Goal: Task Accomplishment & Management: Use online tool/utility

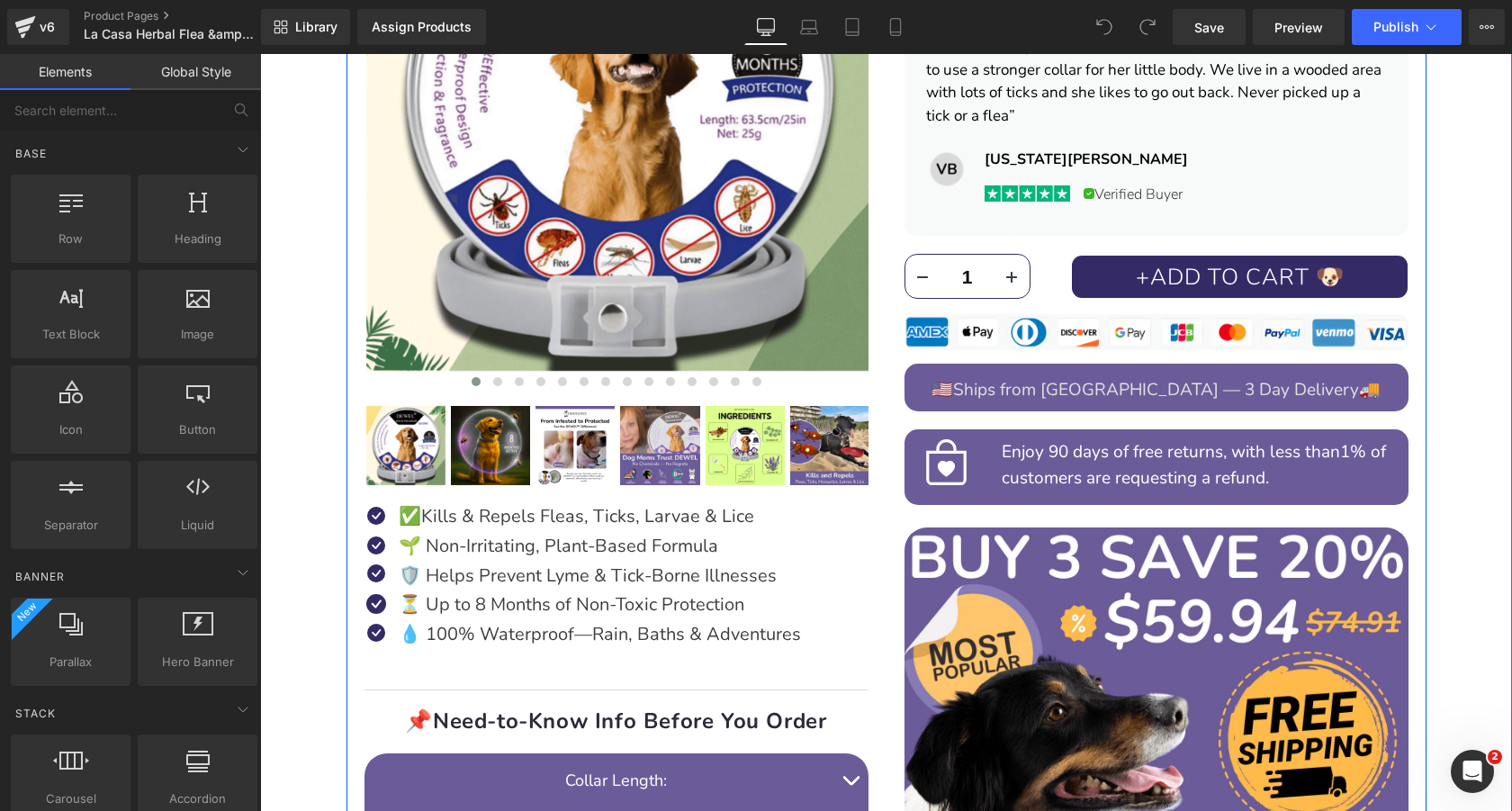
scroll to position [570, 0]
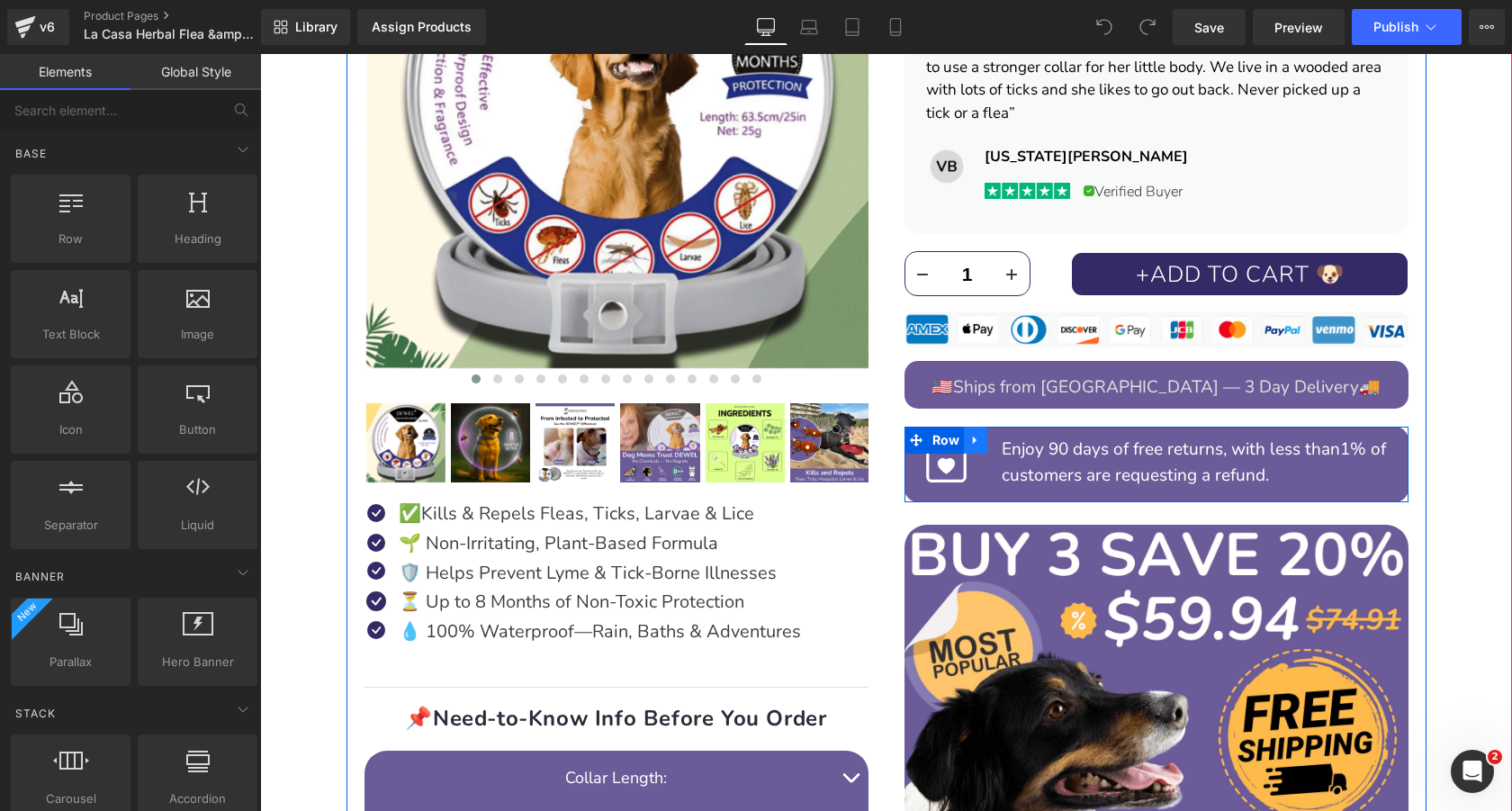
click at [976, 435] on icon at bounding box center [976, 440] width 13 height 14
click at [1021, 437] on icon at bounding box center [1023, 440] width 13 height 13
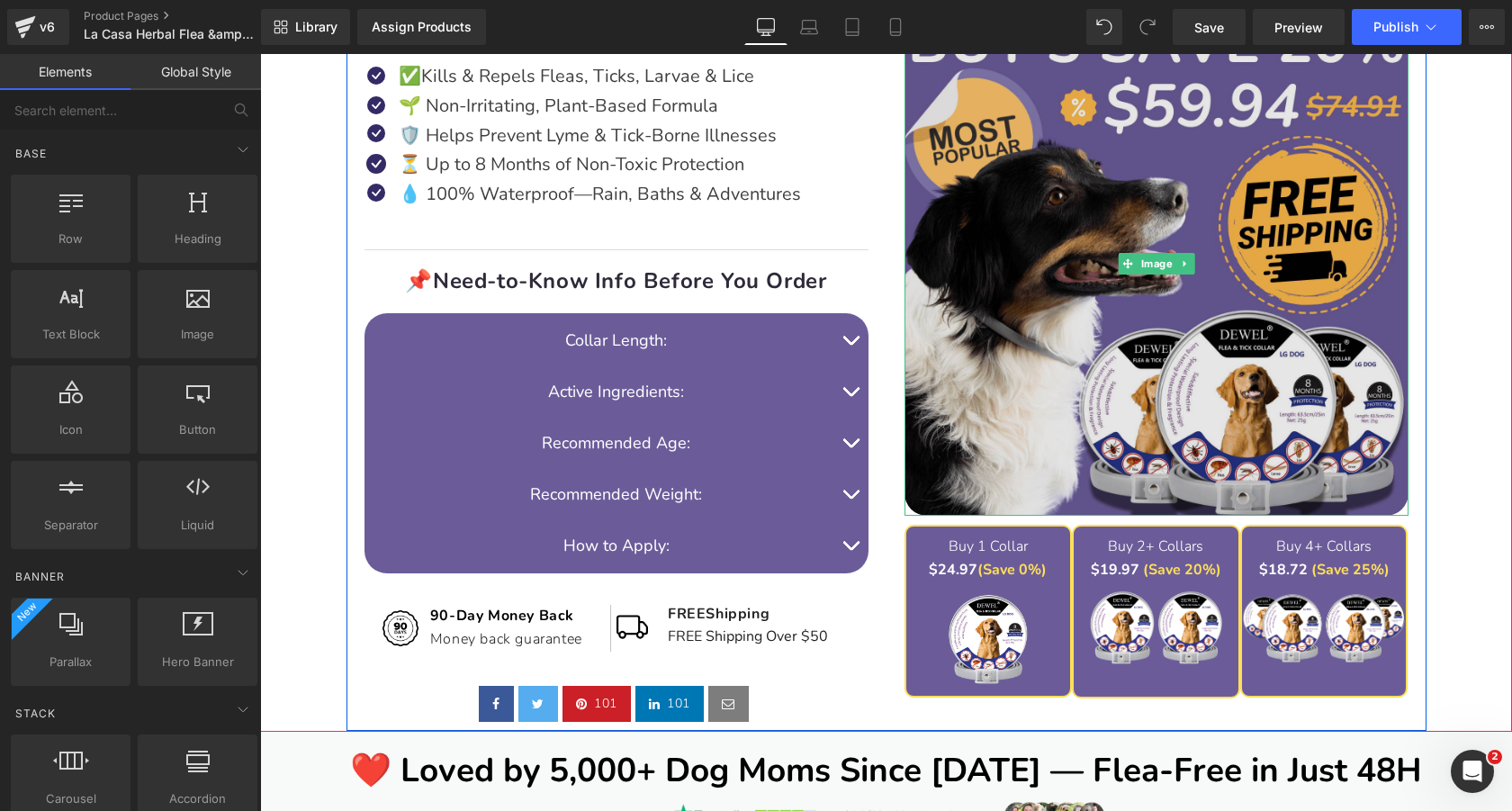
scroll to position [1010, 0]
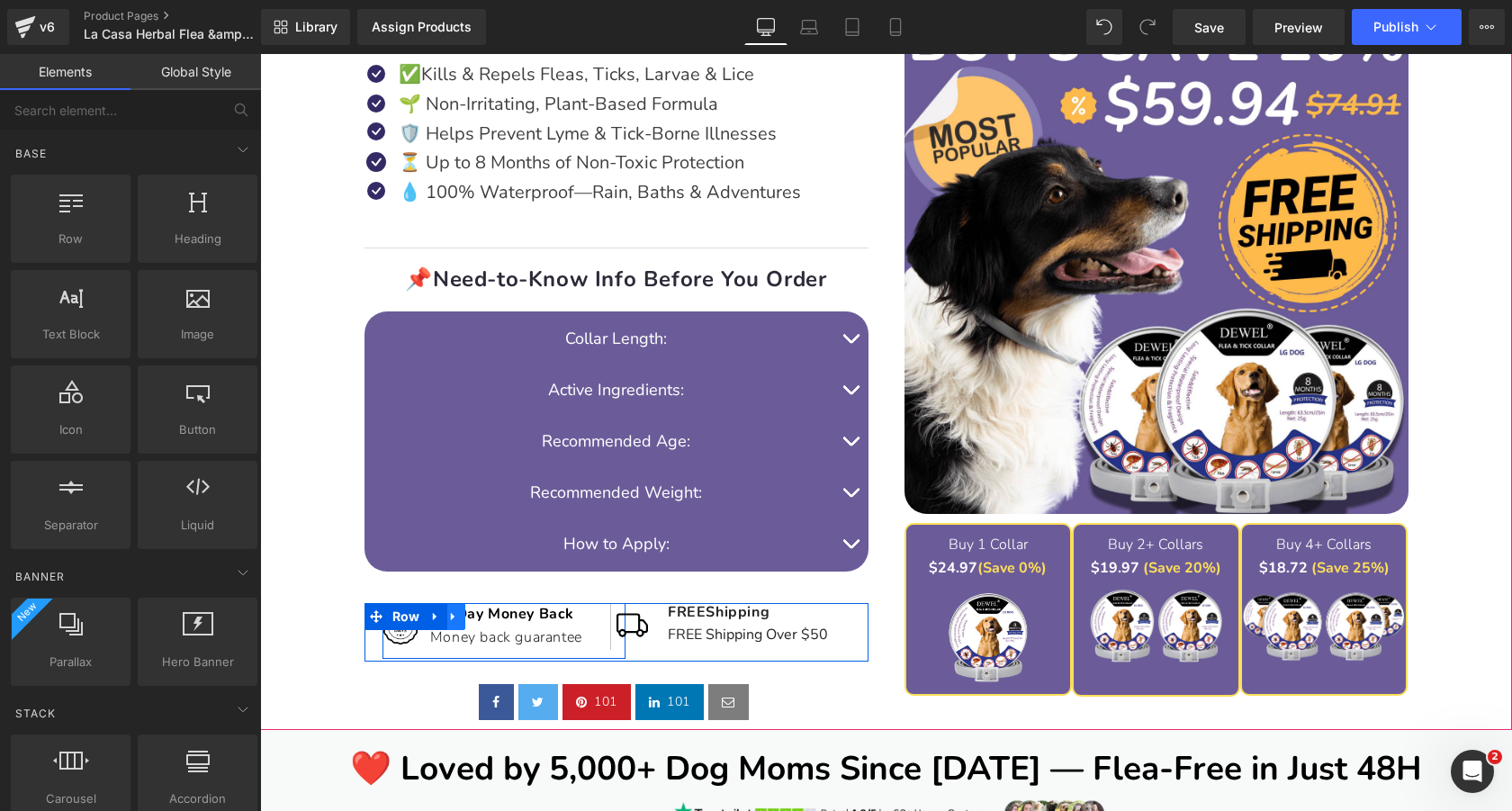
click at [463, 614] on link at bounding box center [453, 616] width 23 height 27
click at [498, 615] on icon at bounding box center [500, 617] width 13 height 13
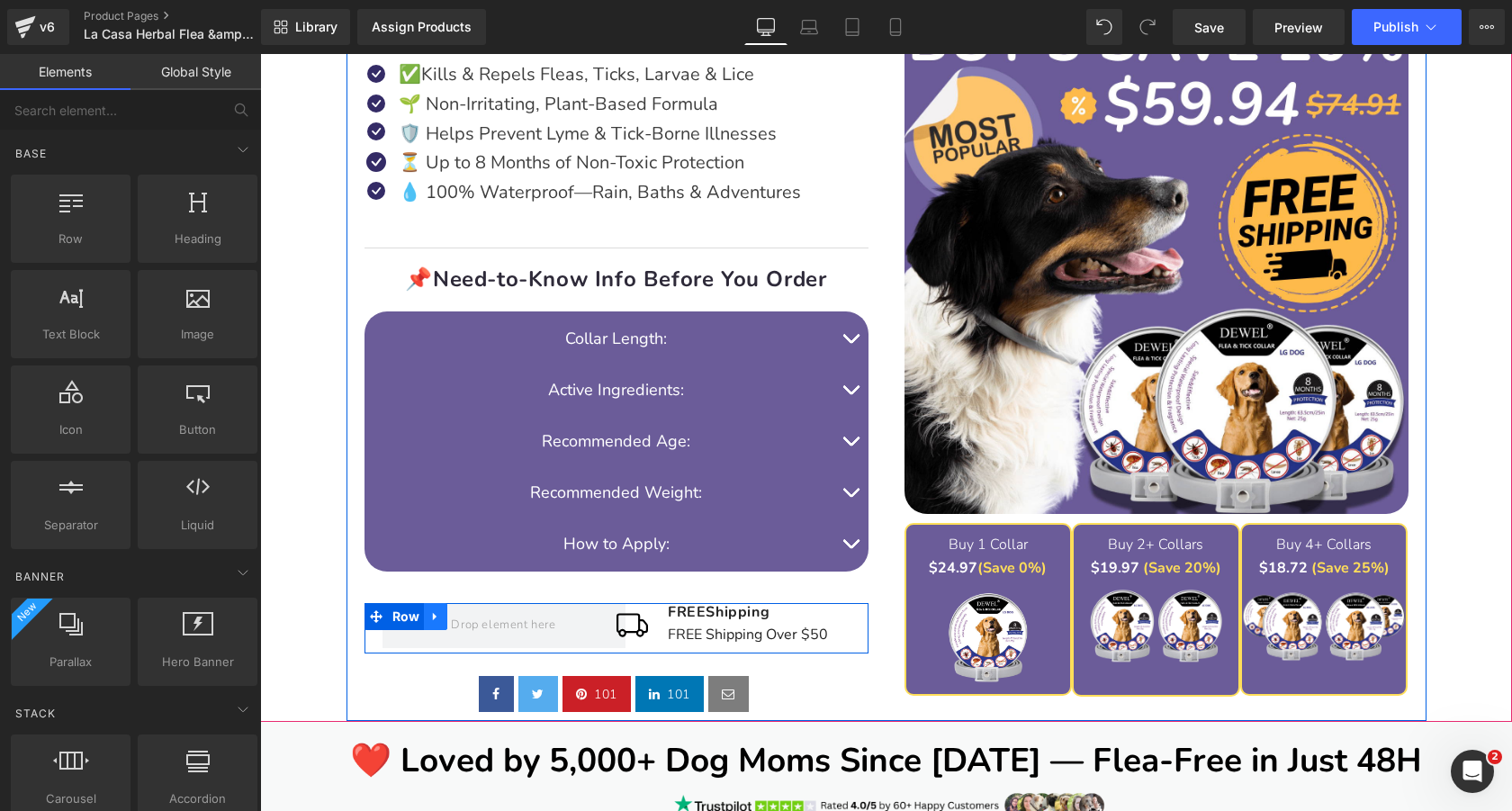
click at [443, 614] on link at bounding box center [435, 616] width 23 height 27
click at [485, 614] on icon at bounding box center [482, 617] width 13 height 13
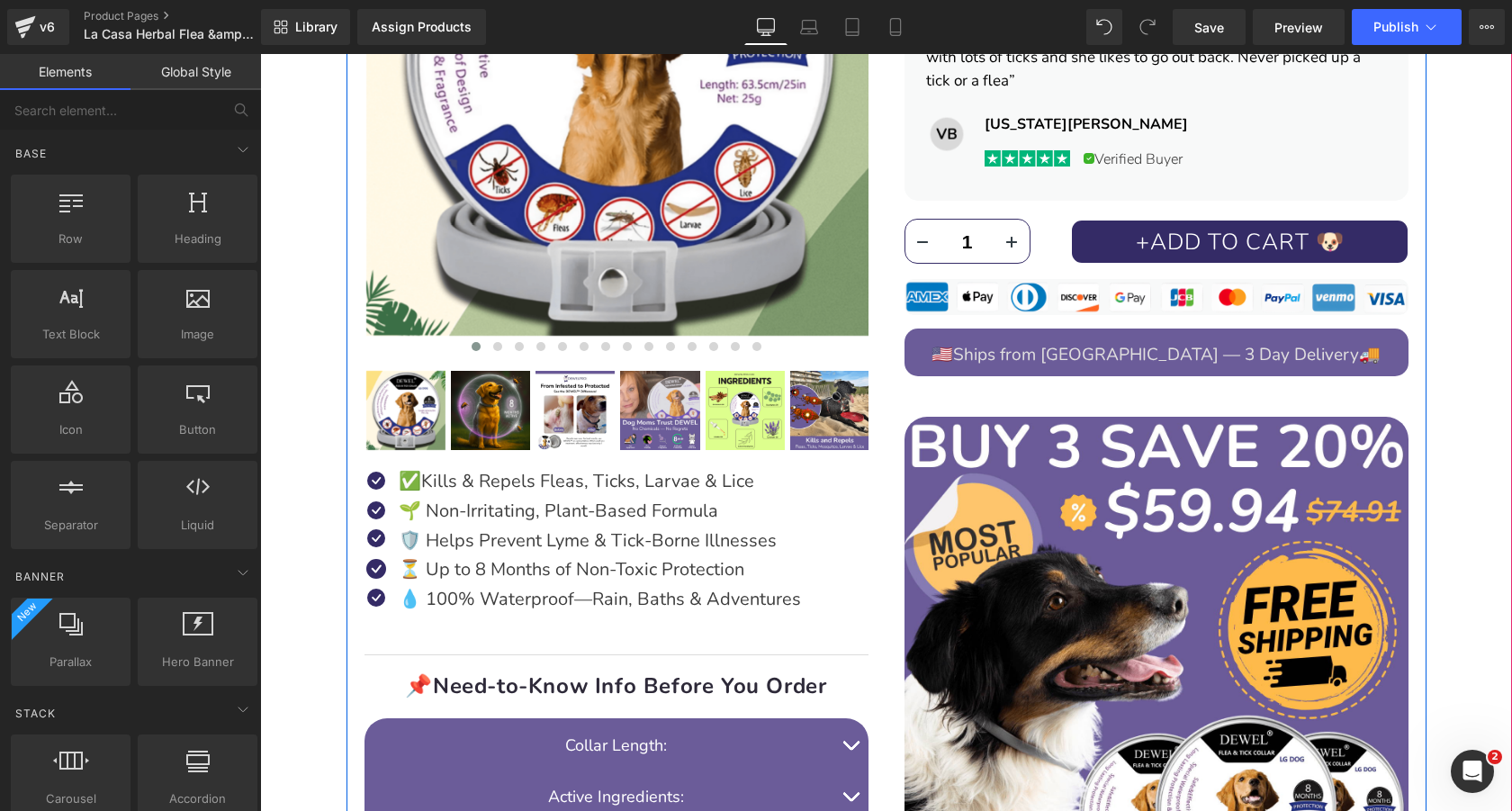
scroll to position [612, 0]
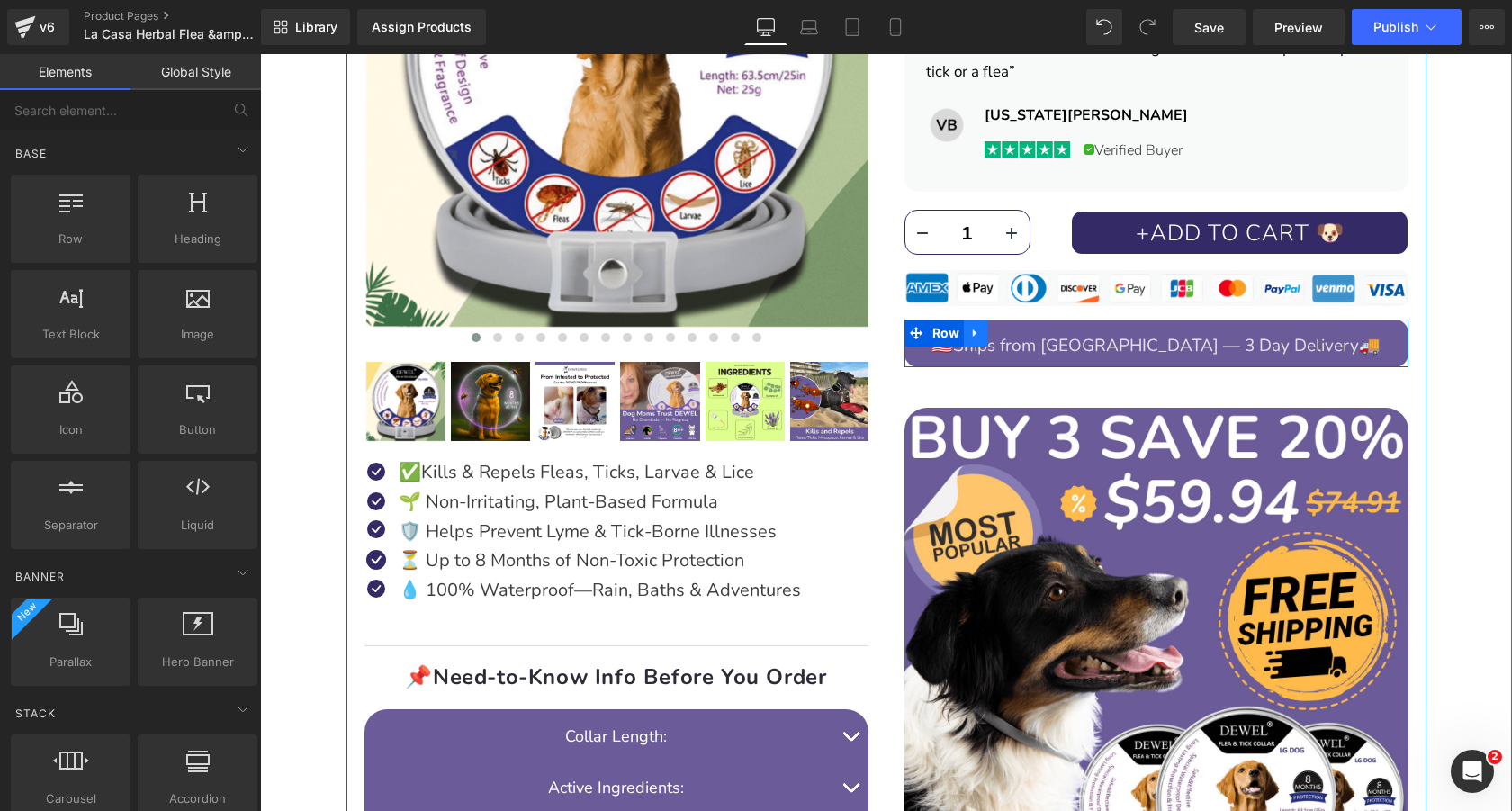
click at [980, 333] on link at bounding box center [975, 332] width 23 height 27
click at [1023, 335] on icon at bounding box center [1023, 333] width 13 height 13
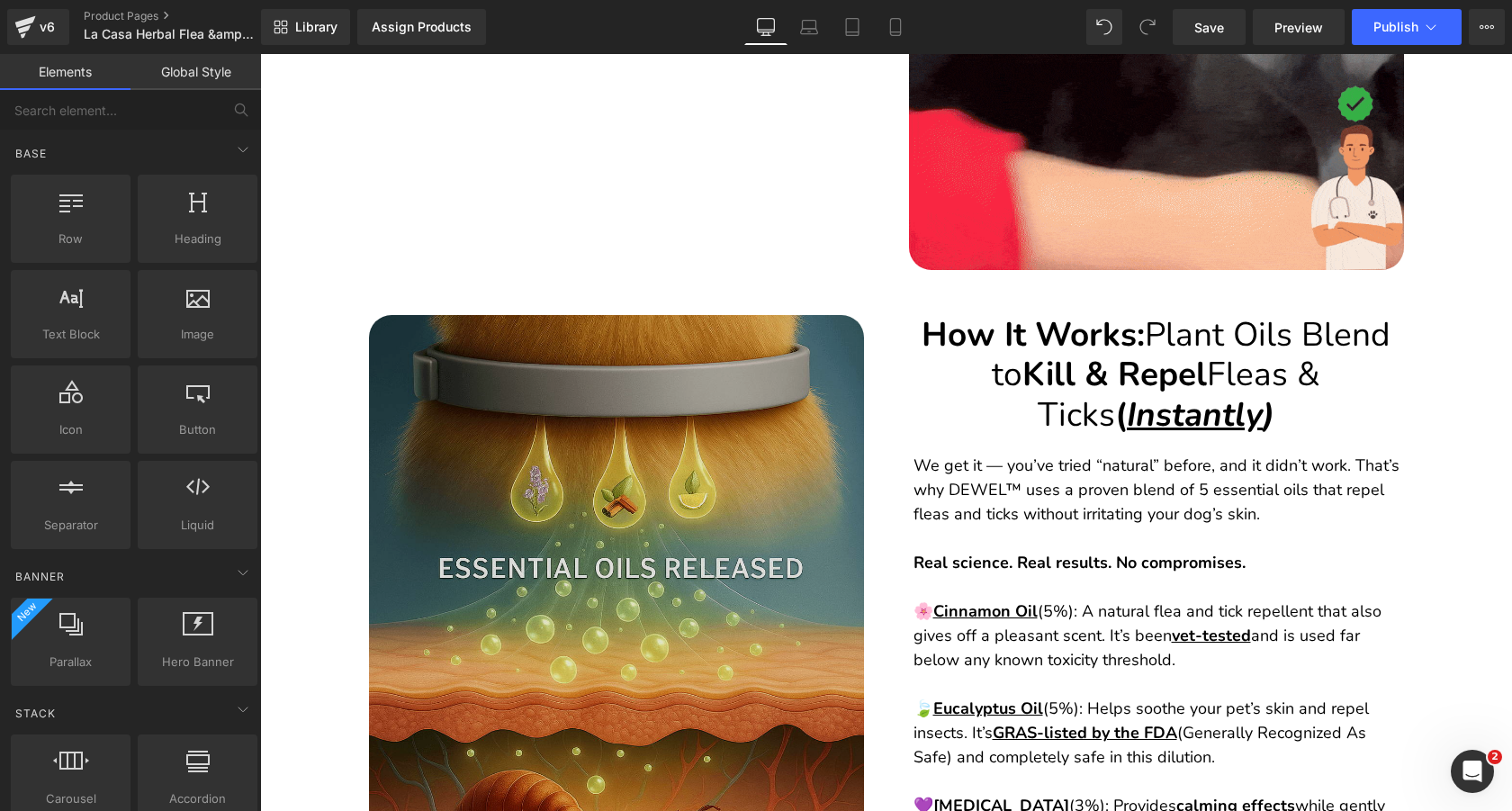
scroll to position [3700, 0]
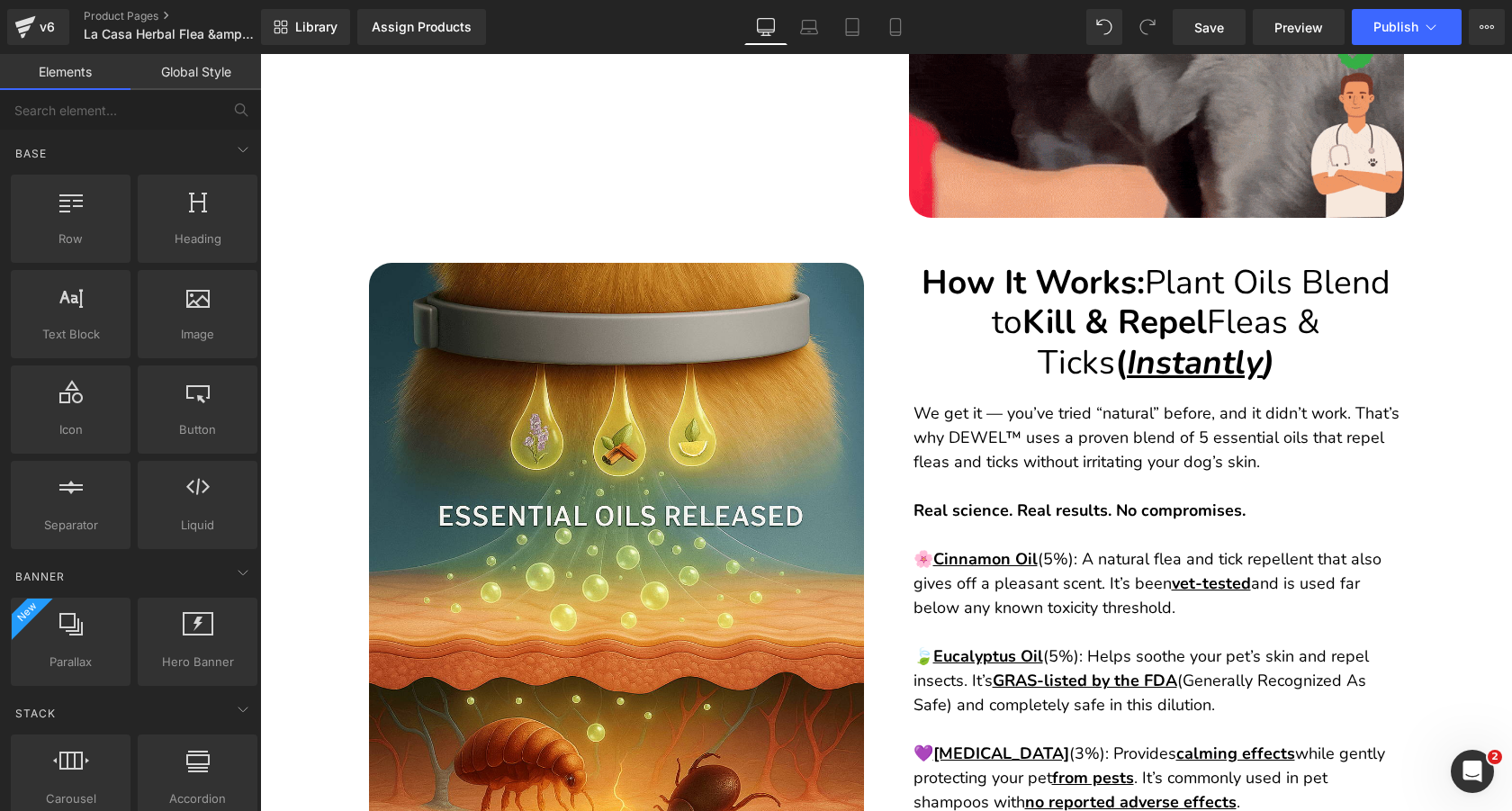
click at [999, 290] on h2 "How It Works: Plant Oils Blend to Kill & Repel Fleas & Ticks ( Instantly )" at bounding box center [1156, 322] width 486 height 119
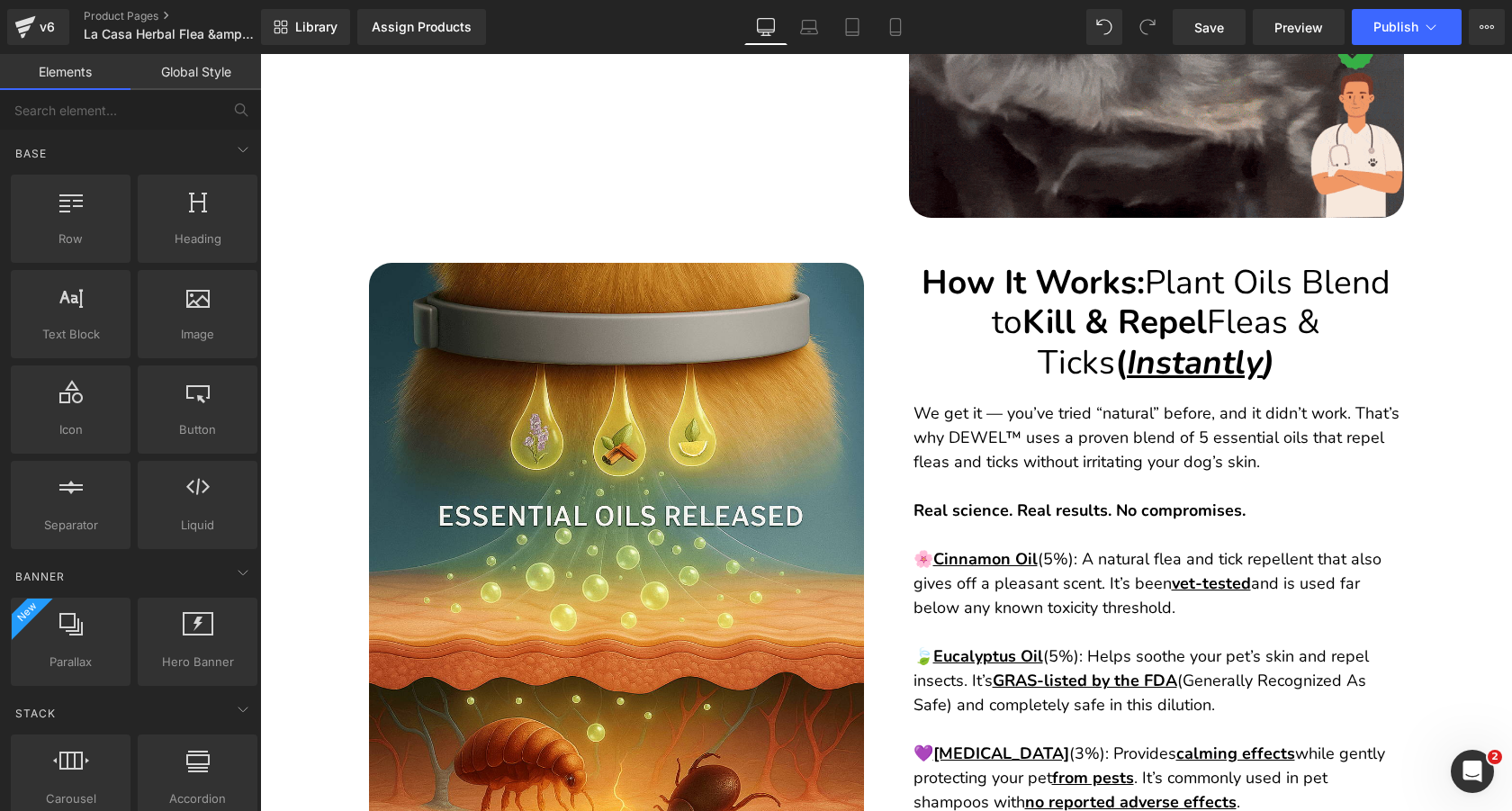
click at [999, 290] on h2 "How It Works: Plant Oils Blend to Kill & Repel Fleas & Ticks ( Instantly )" at bounding box center [1156, 322] width 486 height 119
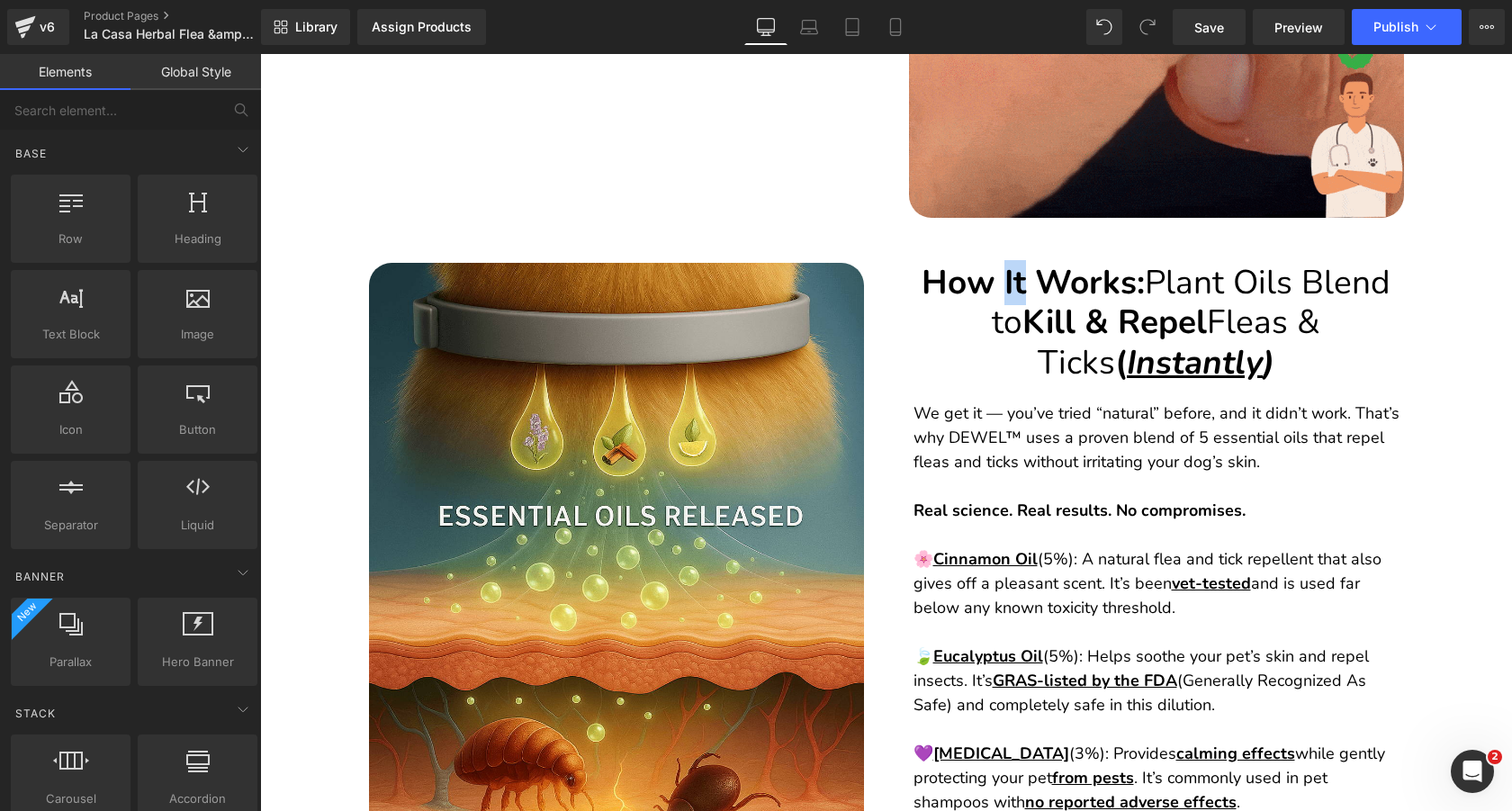
click at [999, 290] on h2 "How It Works: Plant Oils Blend to Kill & Repel Fleas & Ticks ( Instantly )" at bounding box center [1156, 322] width 486 height 119
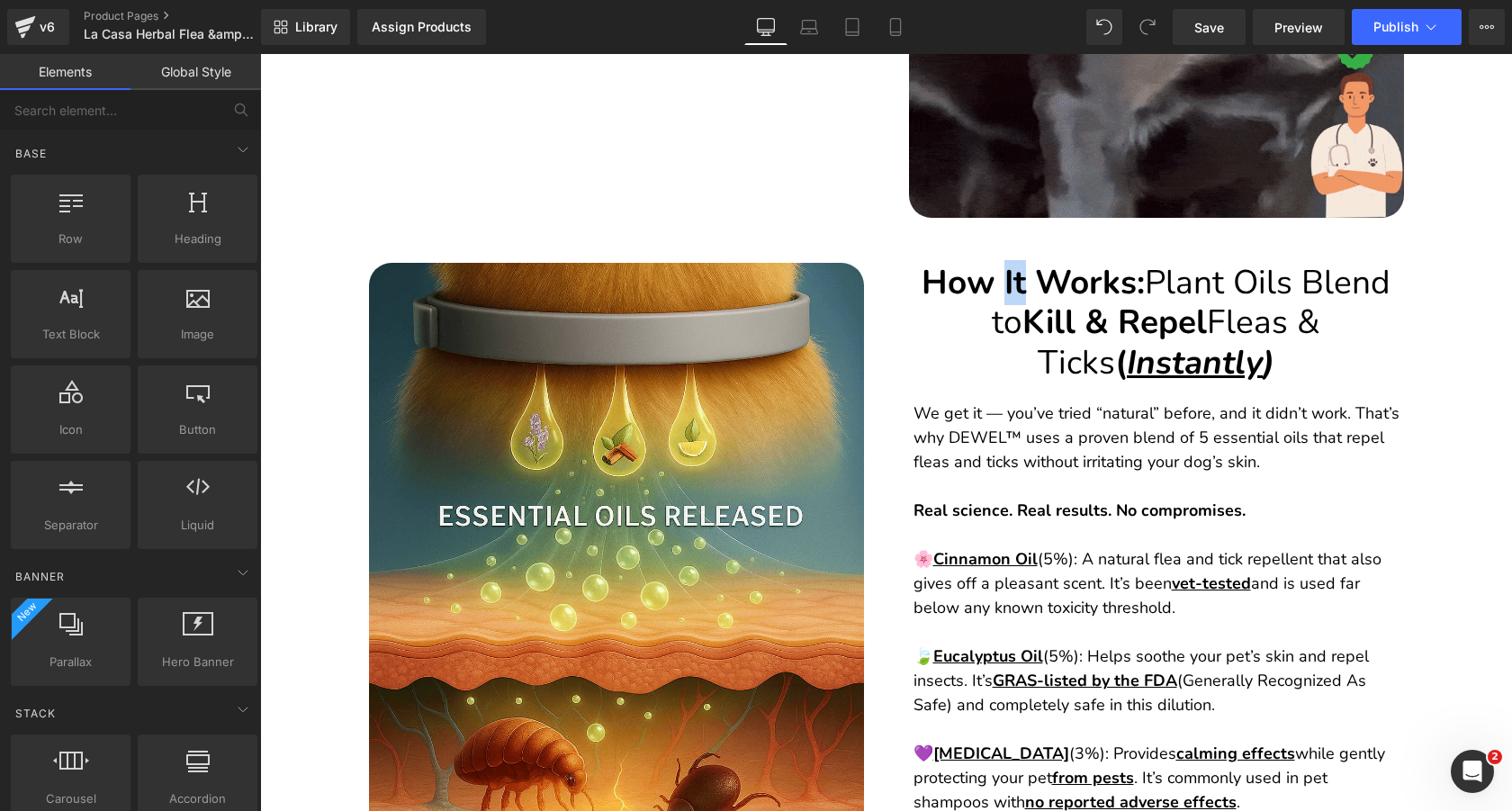
click at [999, 290] on h2 "How It Works: Plant Oils Blend to Kill & Repel Fleas & Ticks ( Instantly )" at bounding box center [1156, 322] width 486 height 119
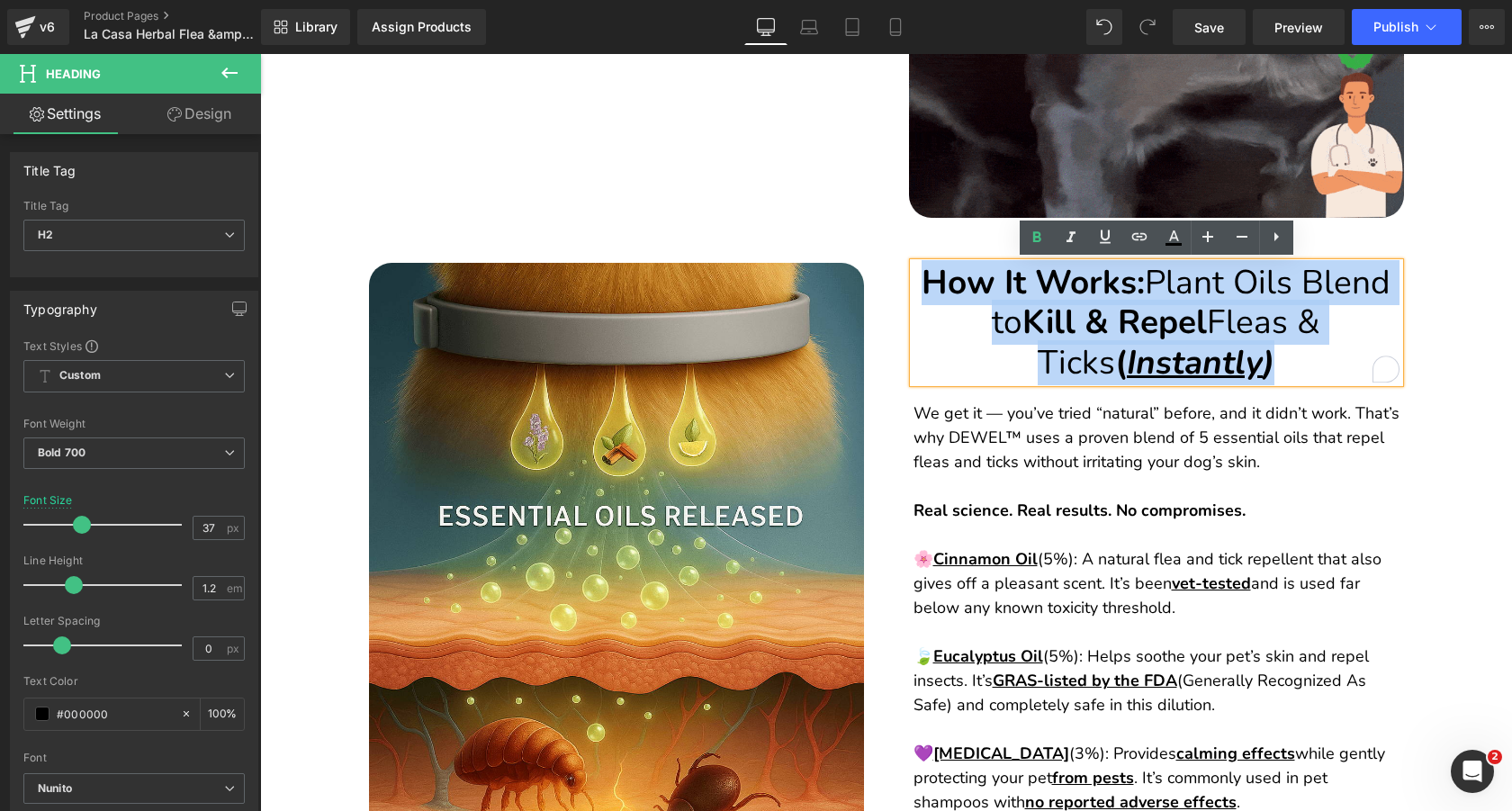
paste div "To enrich screen reader interactions, please activate Accessibility in Grammarl…"
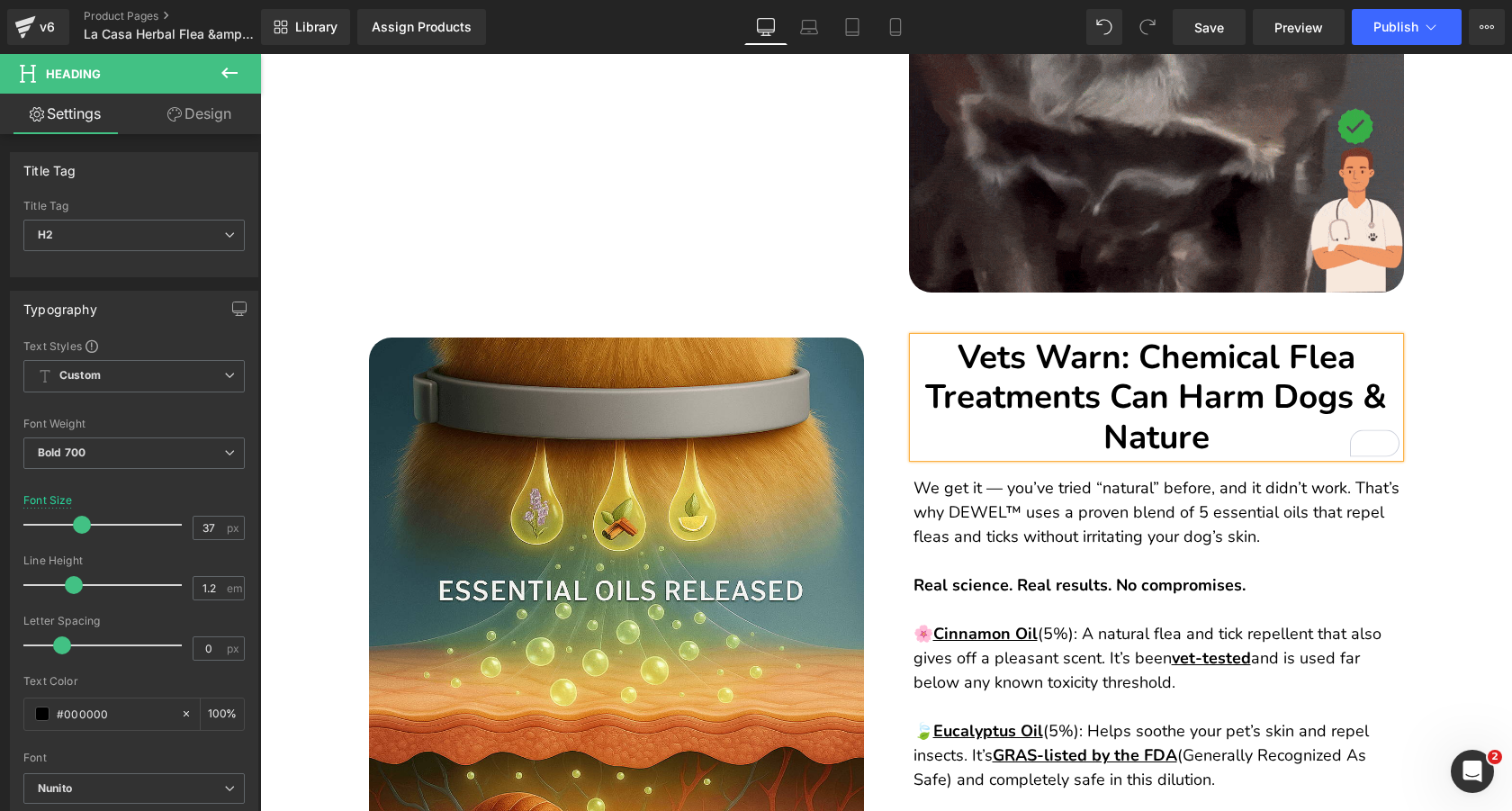
scroll to position [3645, 0]
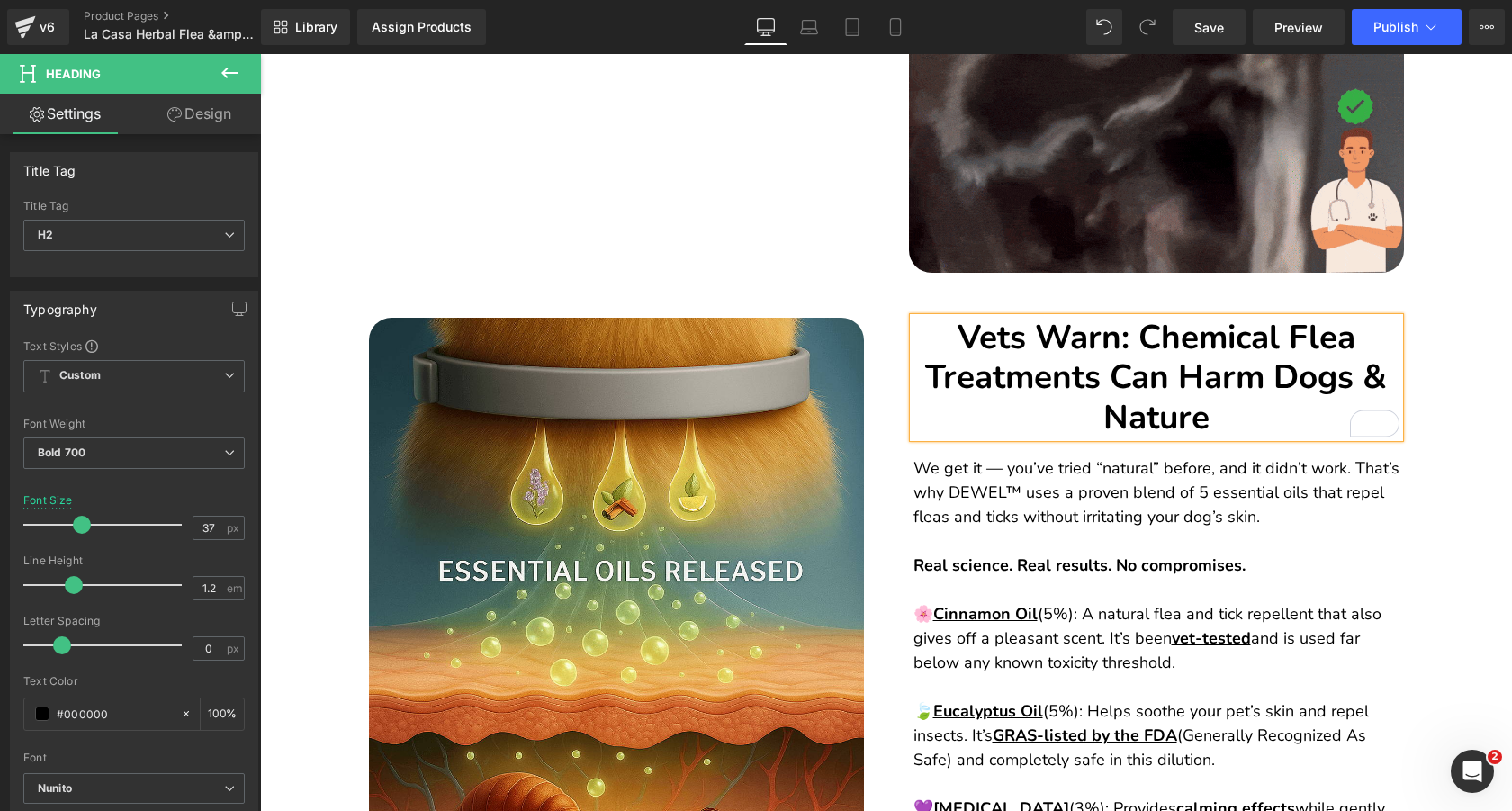
click at [1130, 363] on h2 "Vets Warn: Chemical Flea Treatments Can Harm Dogs & Nature" at bounding box center [1156, 377] width 486 height 119
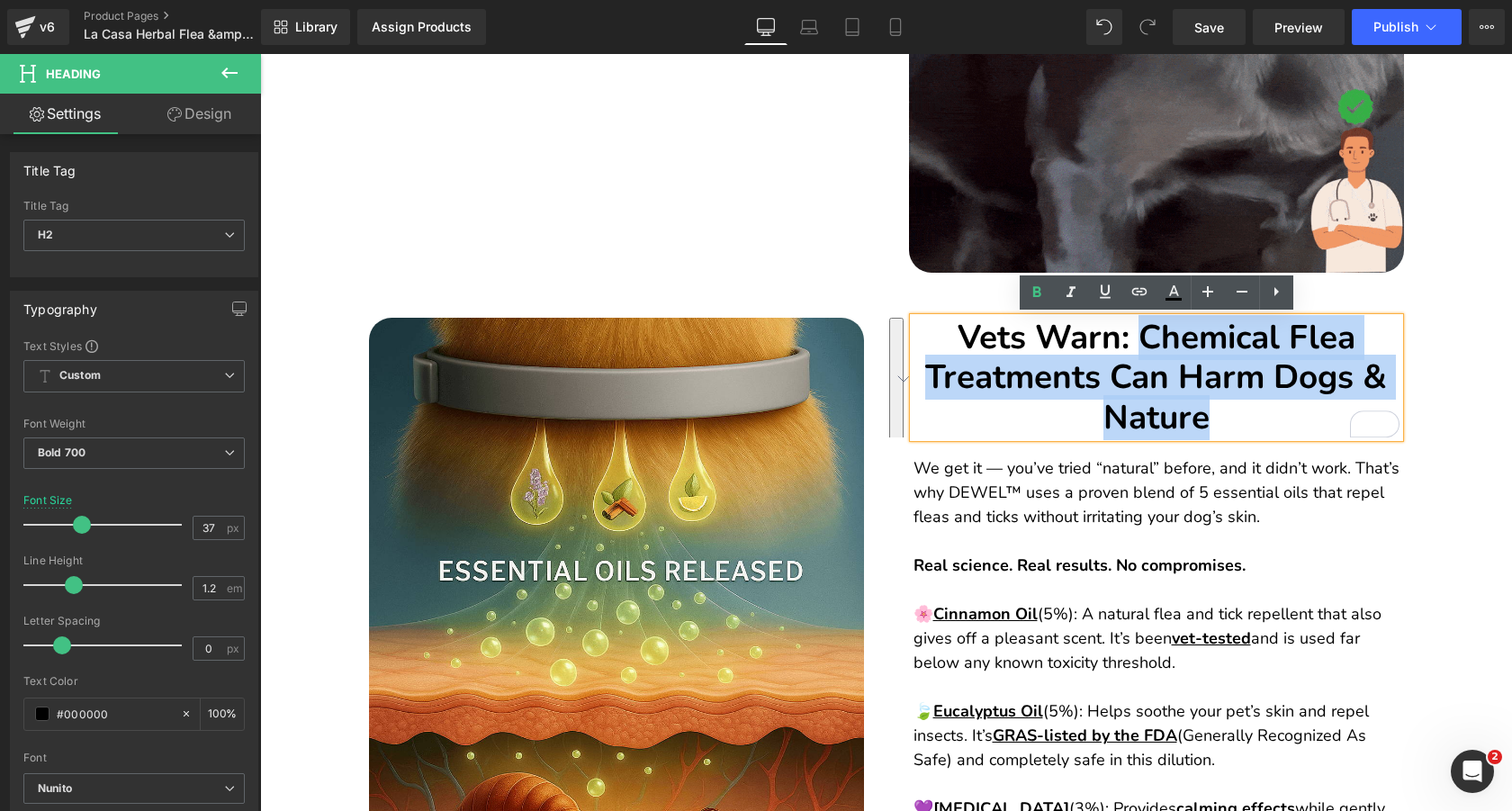
drag, startPoint x: 1140, startPoint y: 339, endPoint x: 1213, endPoint y: 421, distance: 109.8
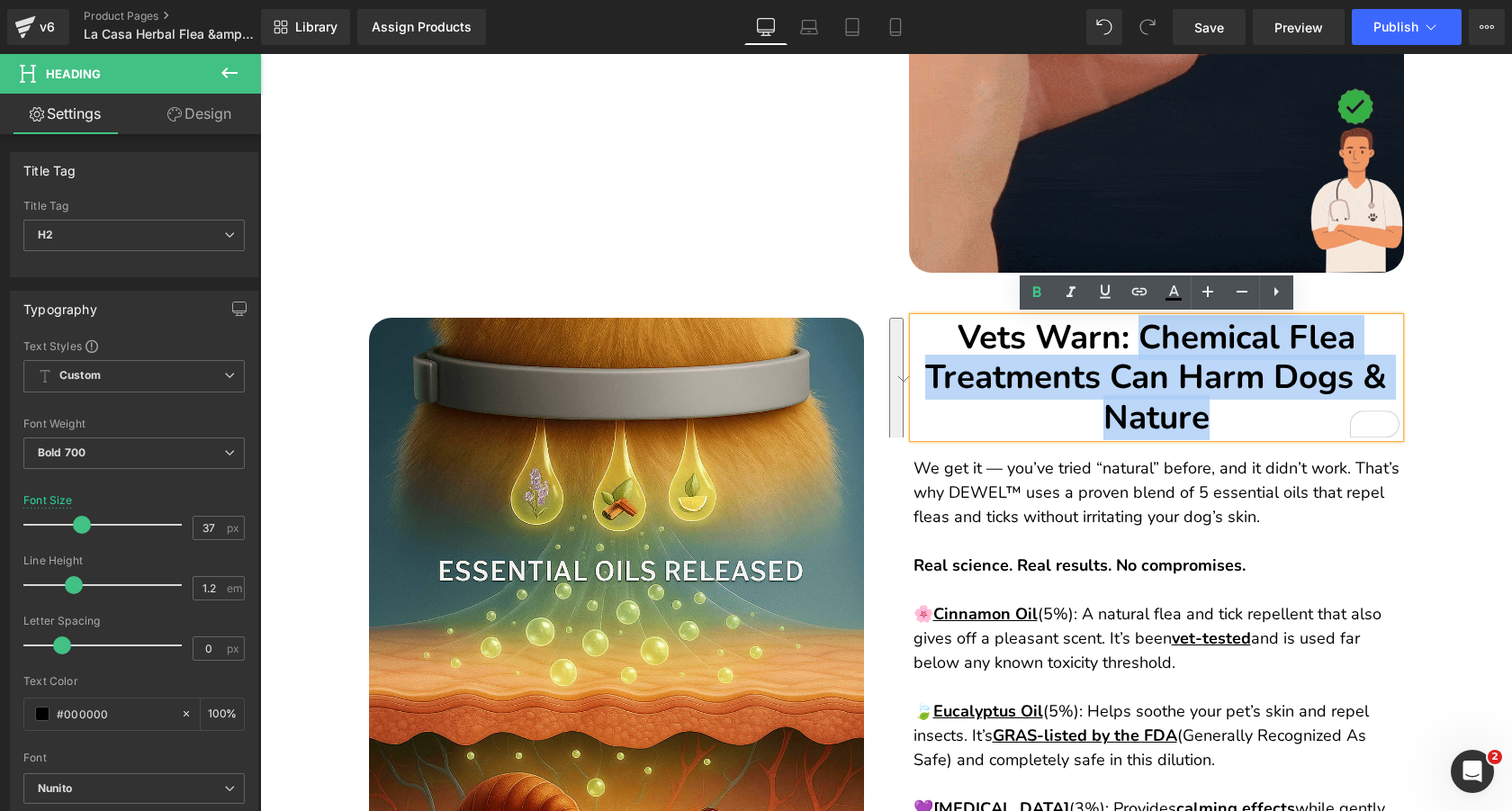
click at [1213, 421] on h2 "Vets Warn: Chemical Flea Treatments Can Harm Dogs & Nature" at bounding box center [1156, 377] width 486 height 119
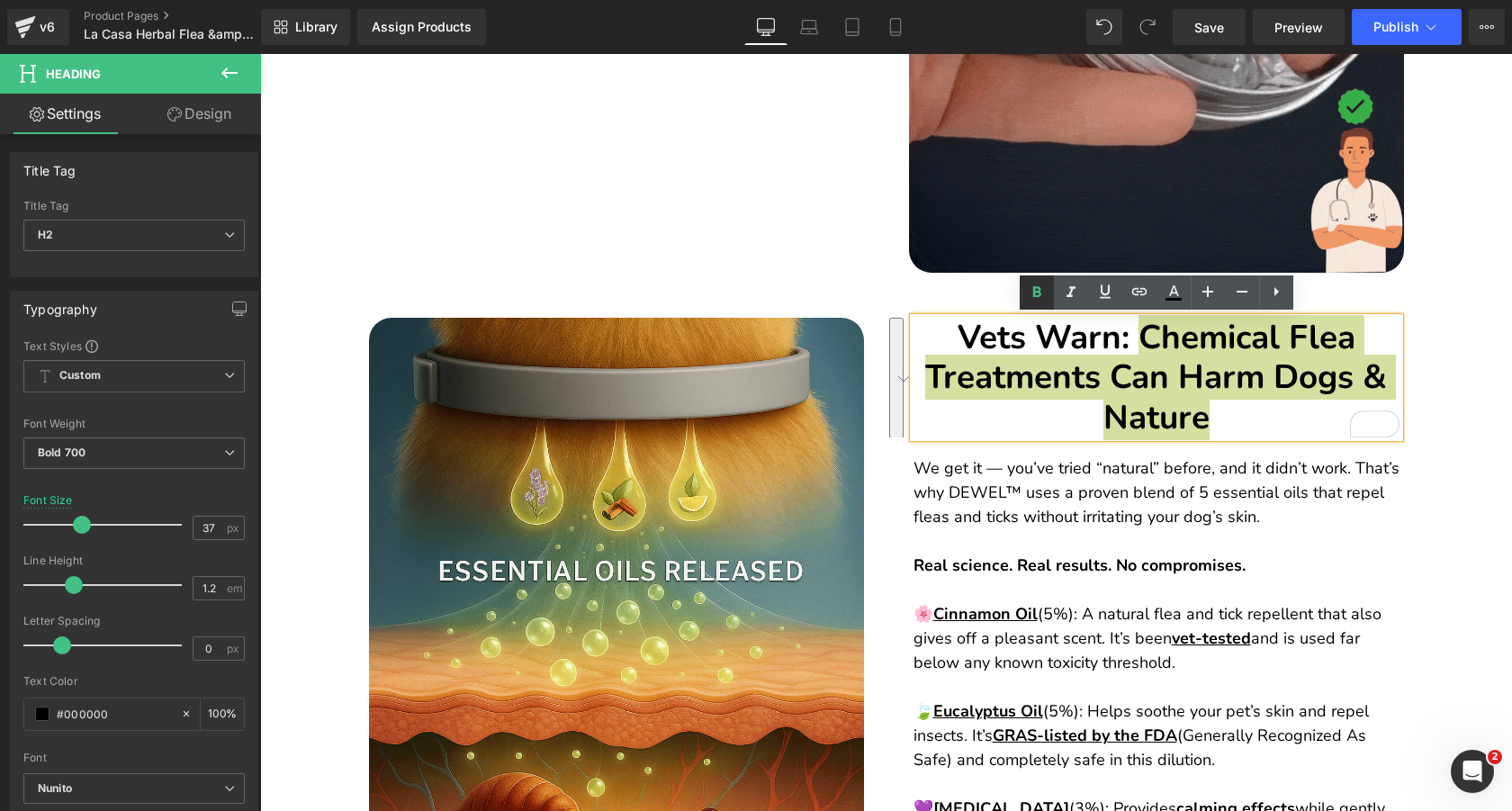
click at [1039, 292] on icon at bounding box center [1036, 293] width 22 height 22
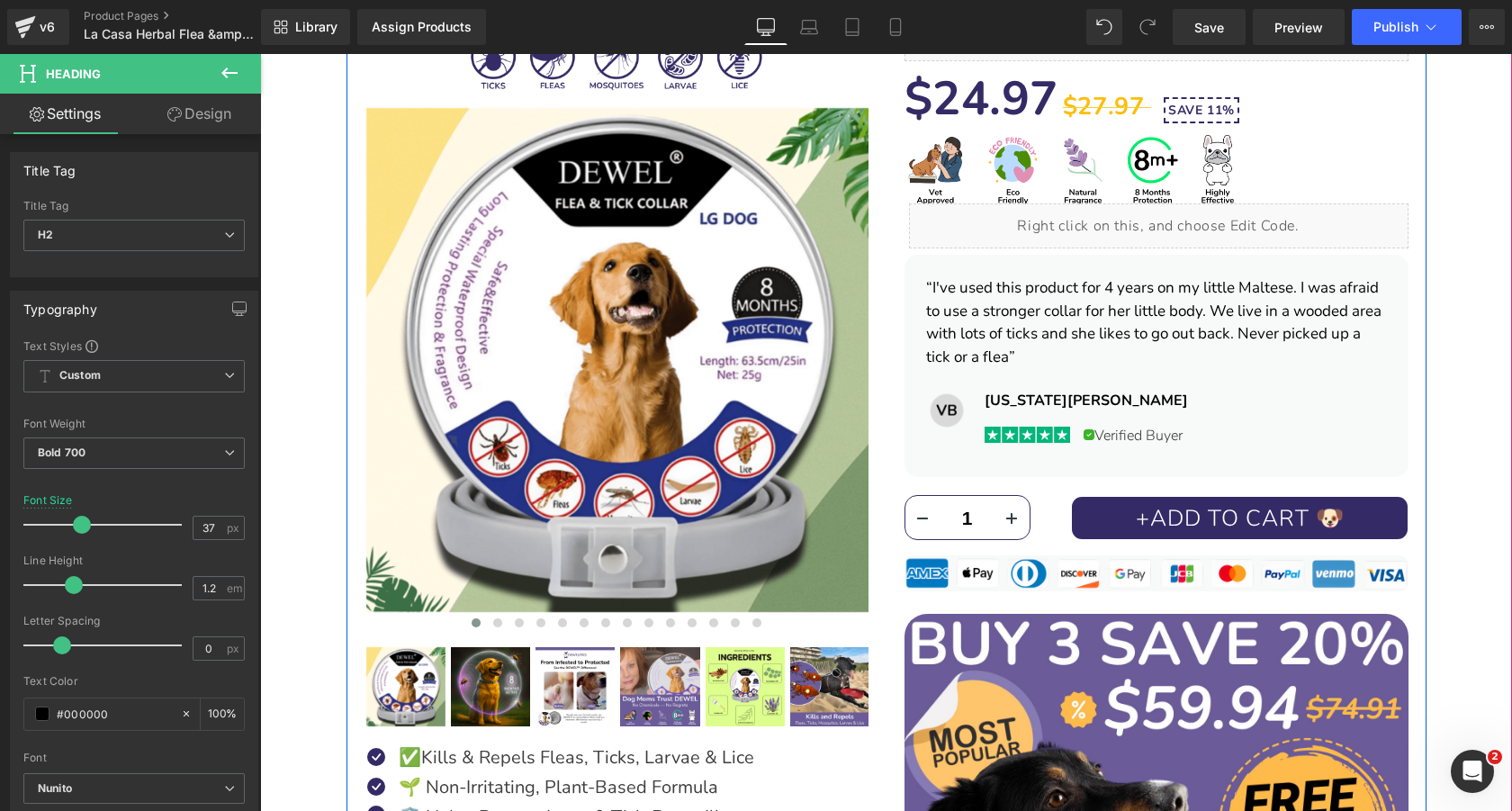
scroll to position [328, 0]
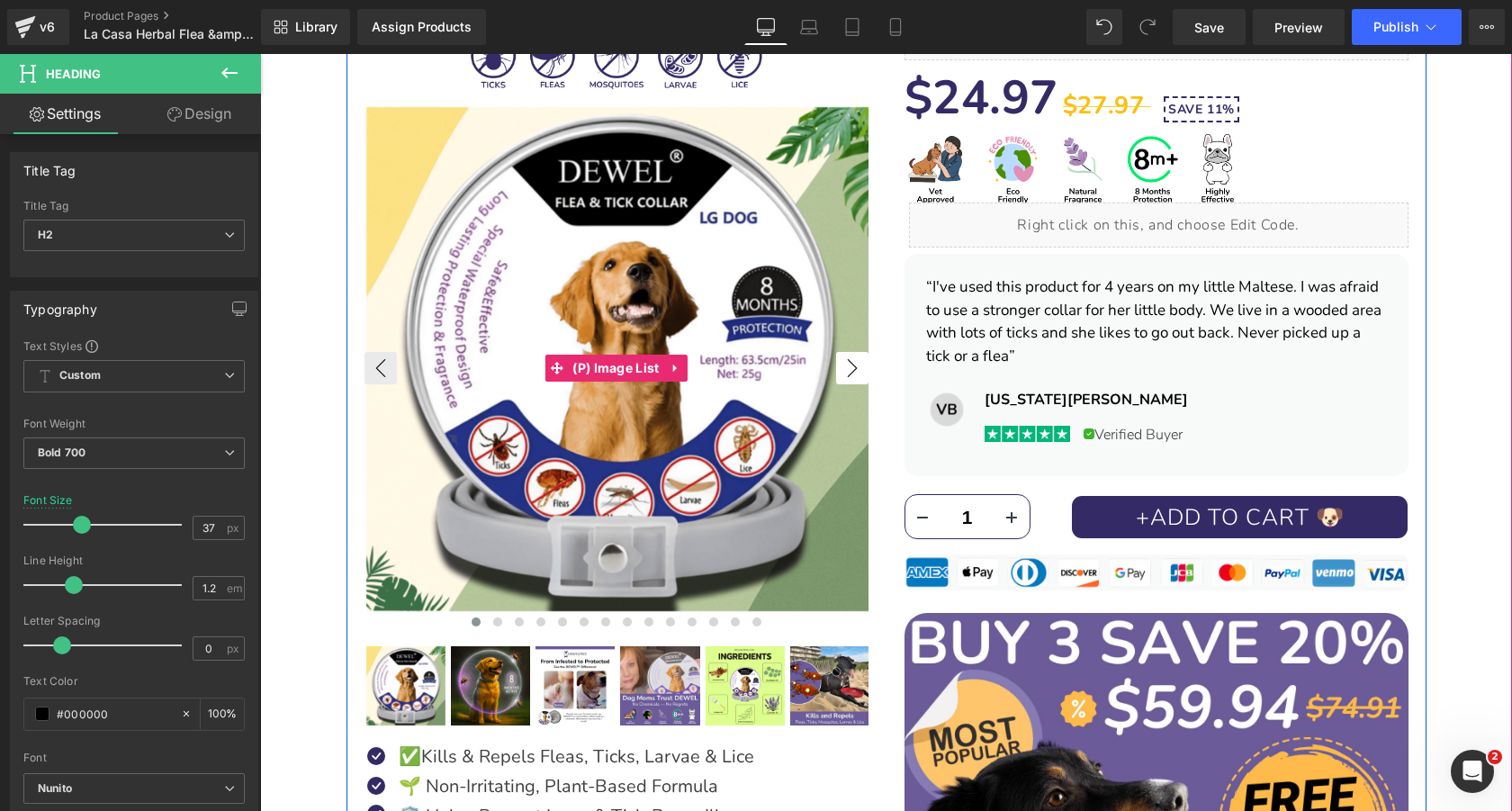
click at [842, 368] on button "›" at bounding box center [852, 367] width 32 height 32
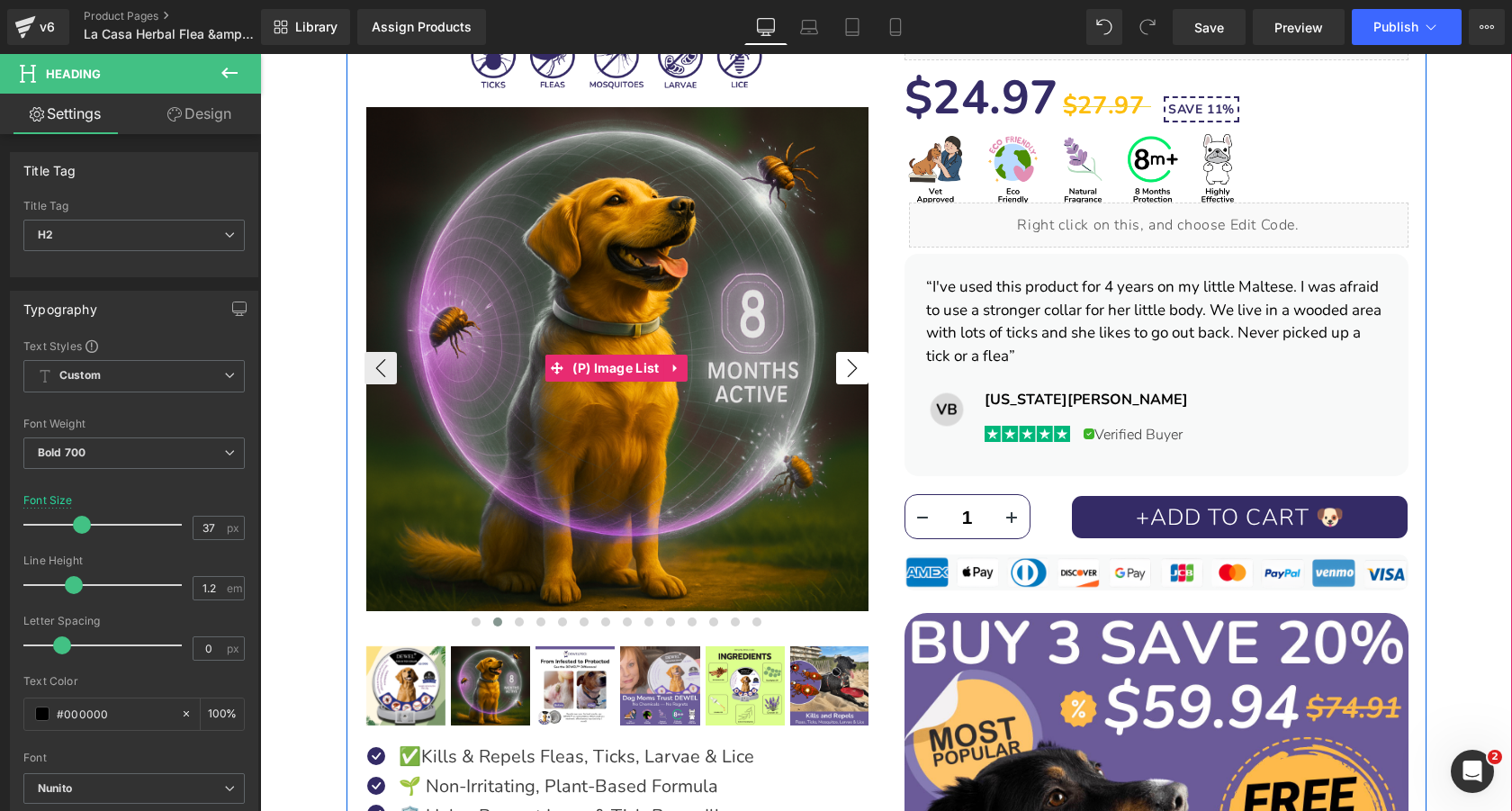
click at [842, 368] on button "›" at bounding box center [852, 367] width 32 height 32
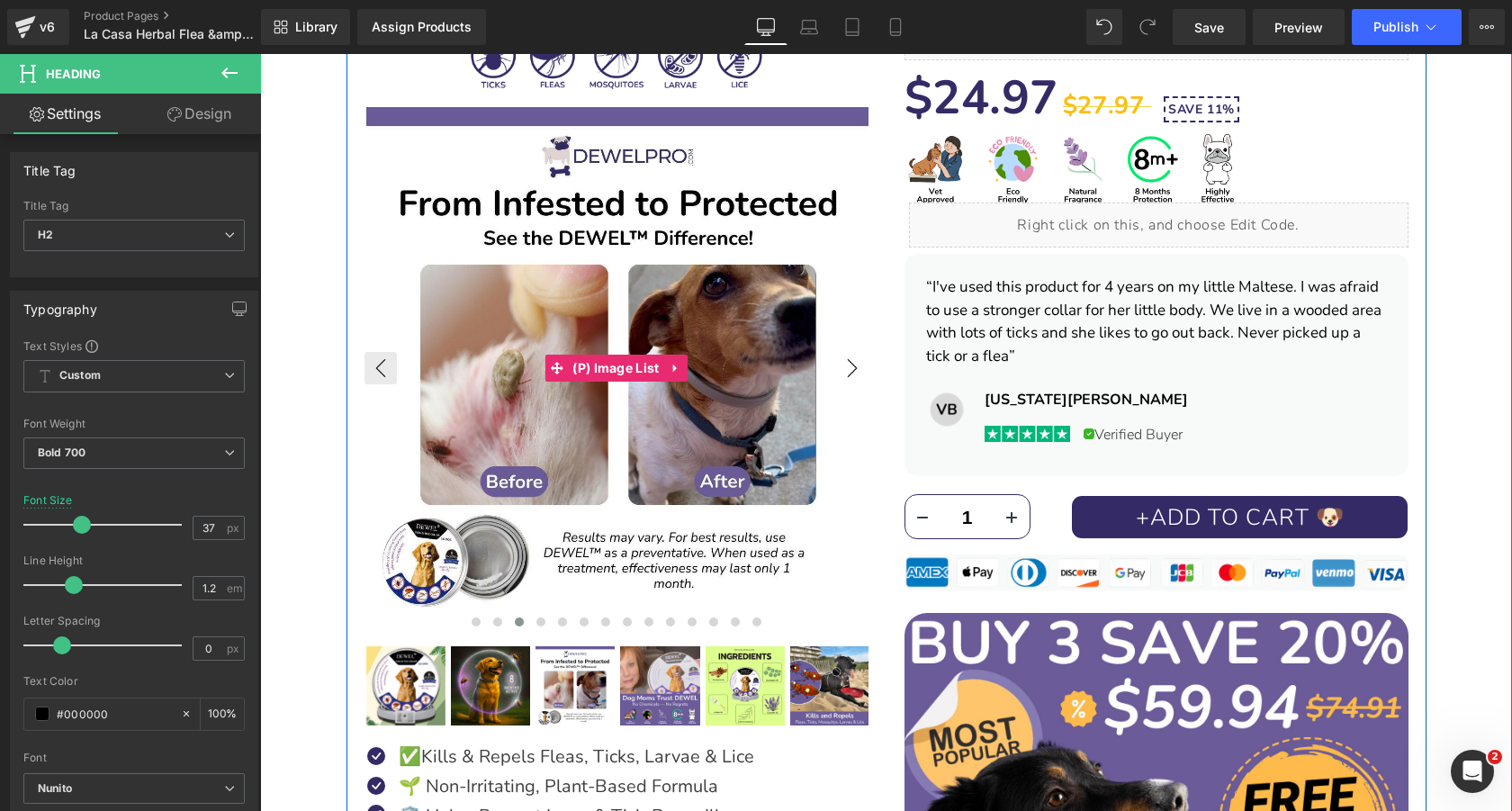
click at [842, 368] on button "›" at bounding box center [852, 367] width 32 height 32
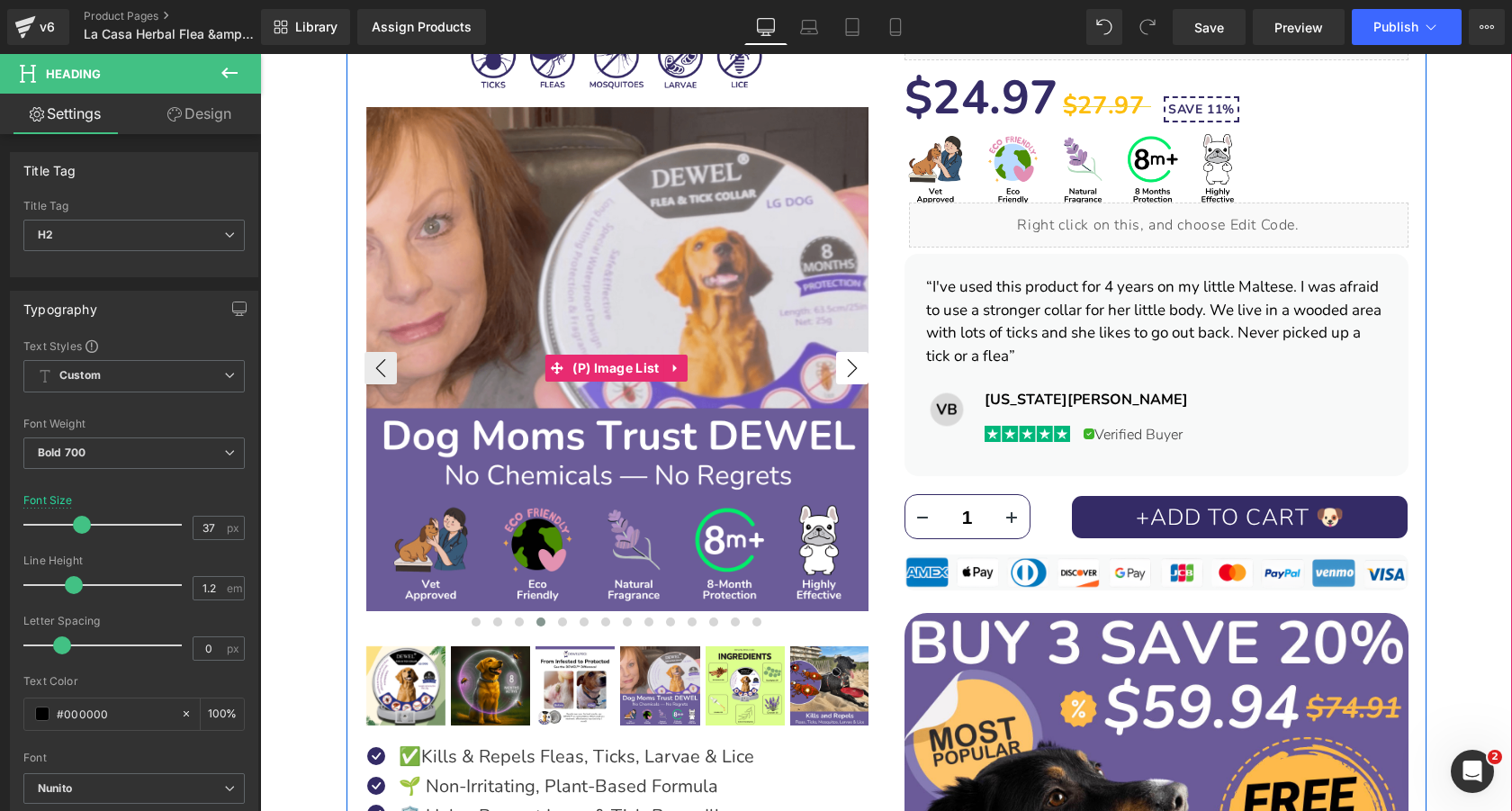
click at [842, 368] on button "›" at bounding box center [852, 367] width 32 height 32
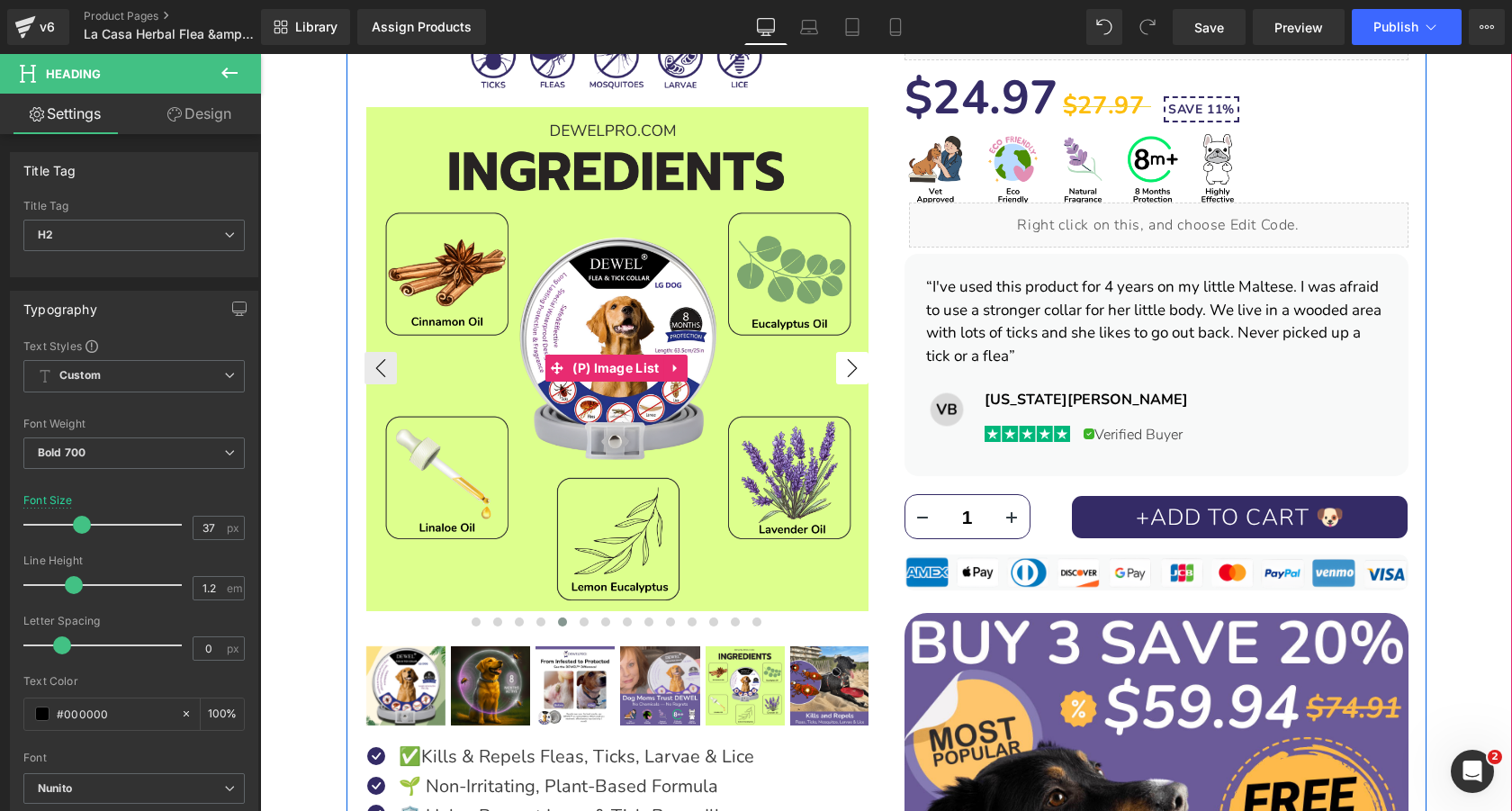
click at [842, 368] on button "›" at bounding box center [852, 367] width 32 height 32
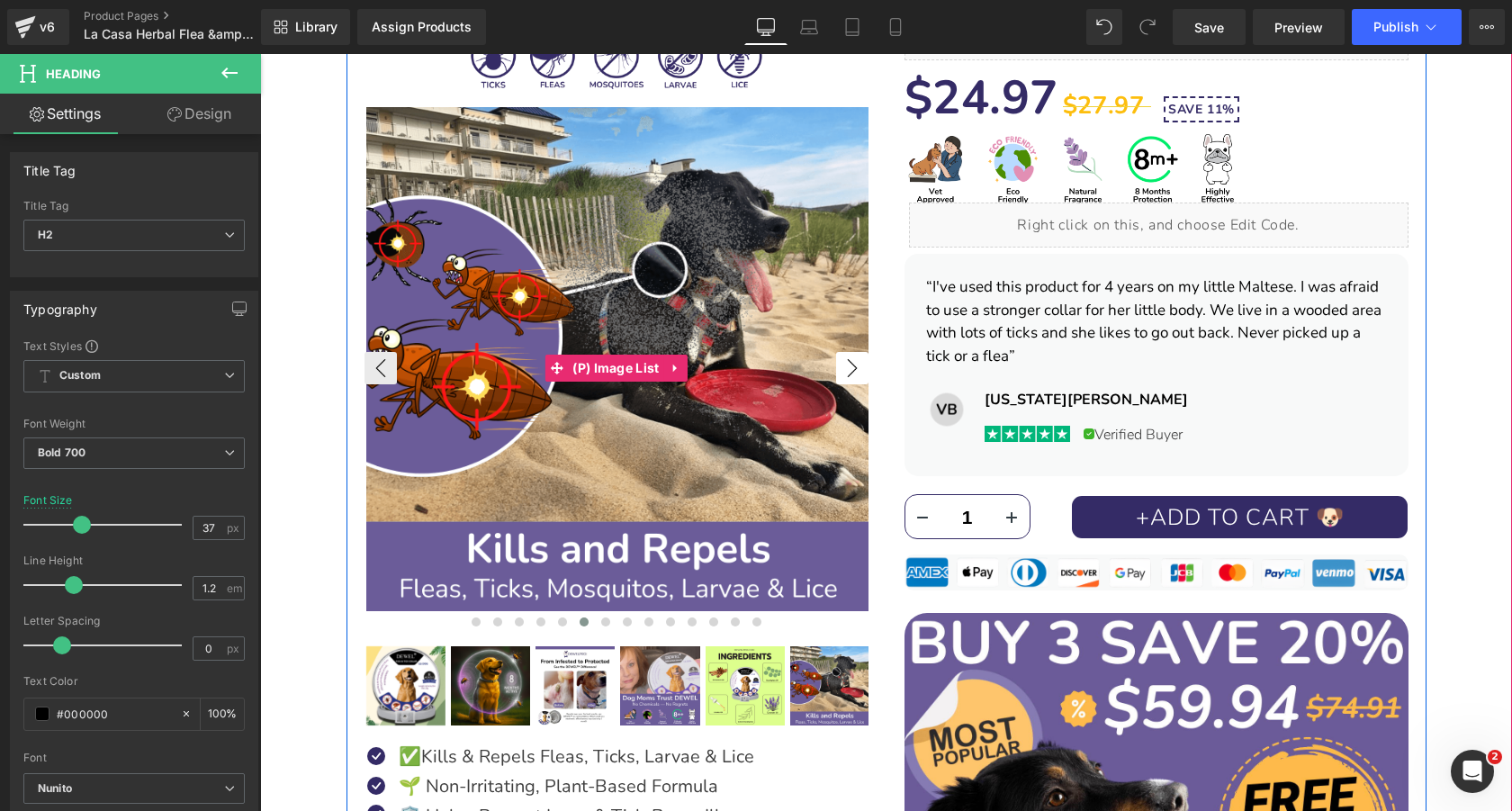
click at [842, 368] on button "›" at bounding box center [852, 367] width 32 height 32
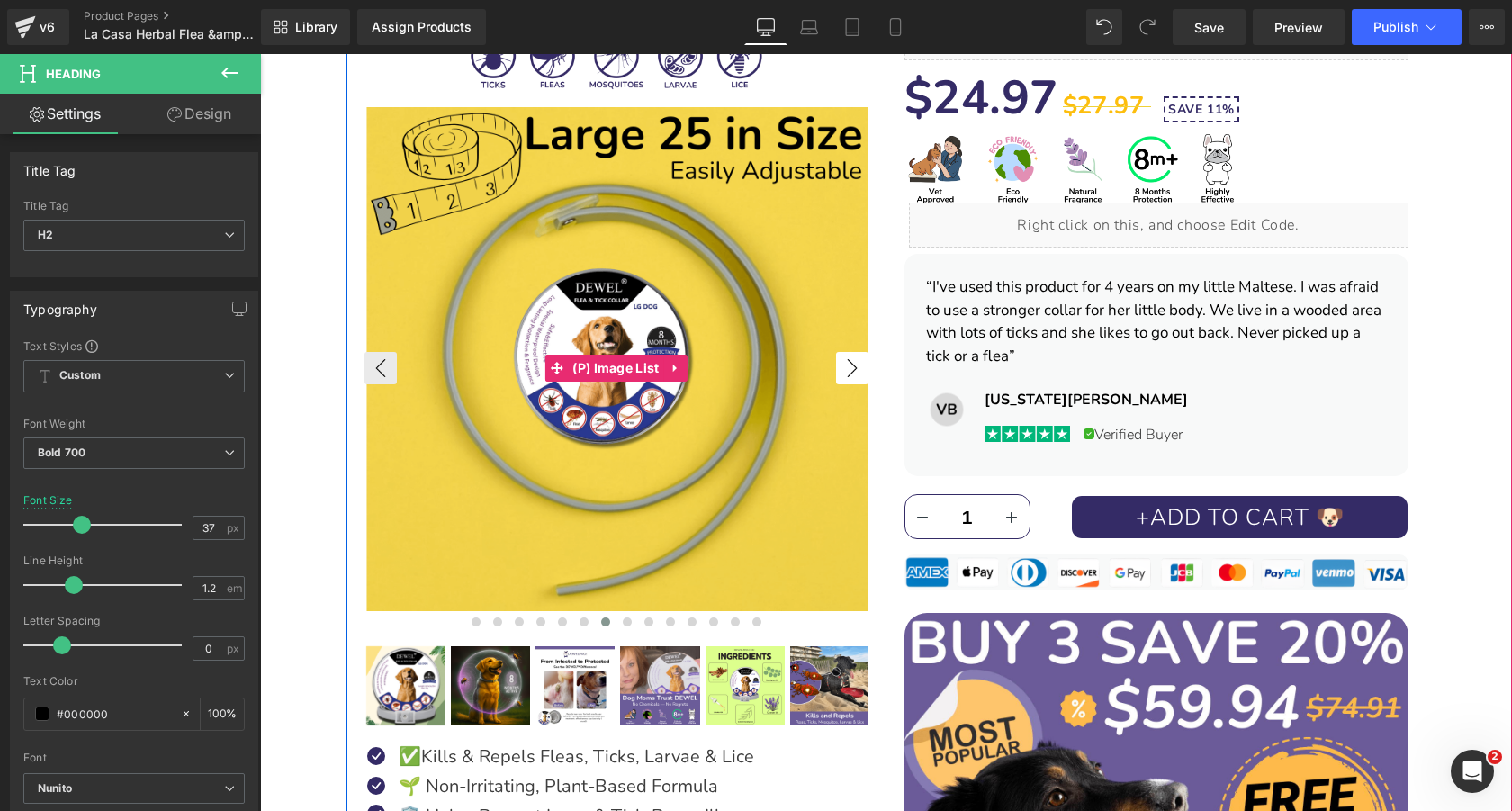
click at [842, 368] on button "›" at bounding box center [852, 367] width 32 height 32
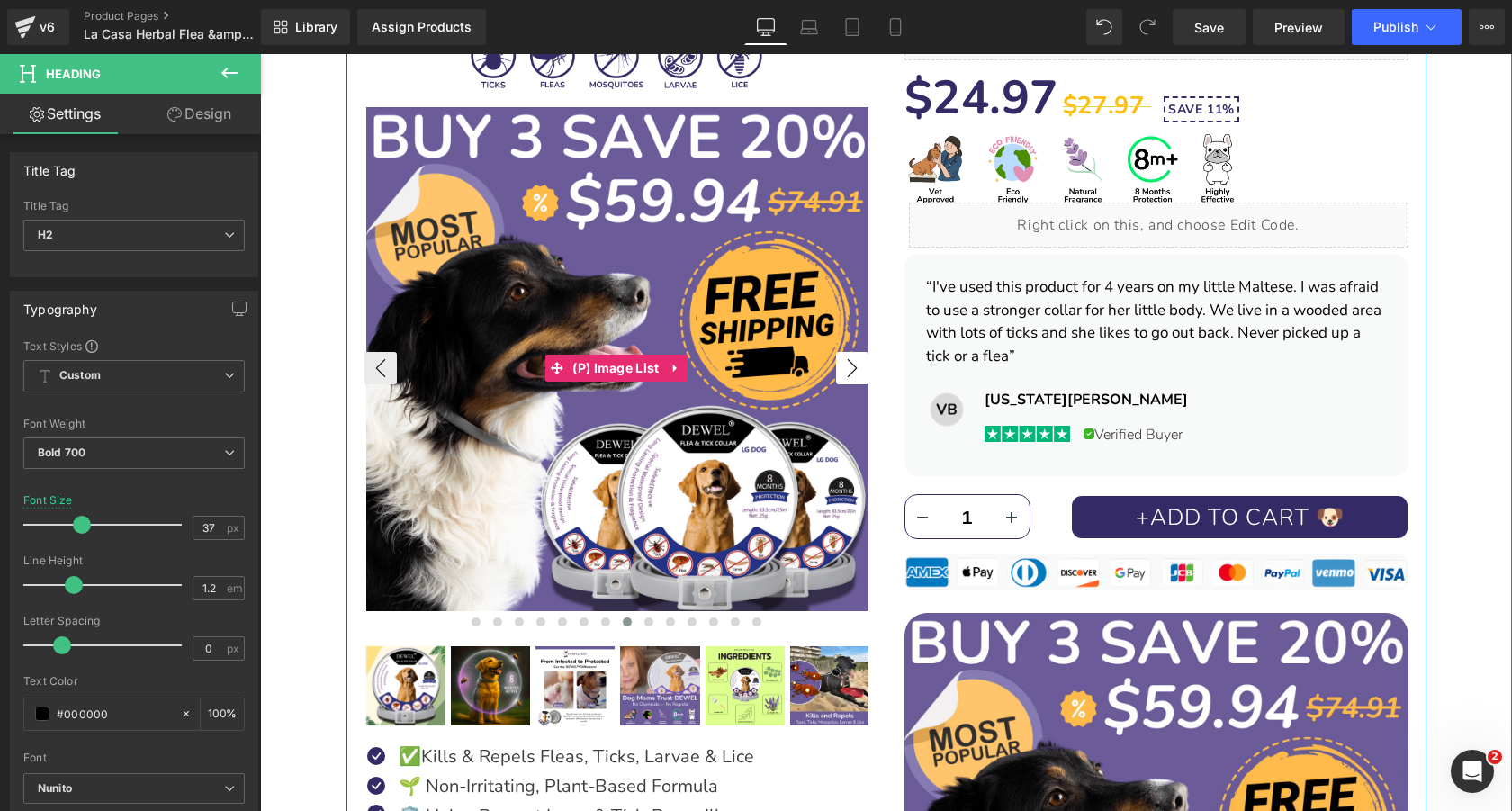
click at [842, 368] on button "›" at bounding box center [852, 367] width 32 height 32
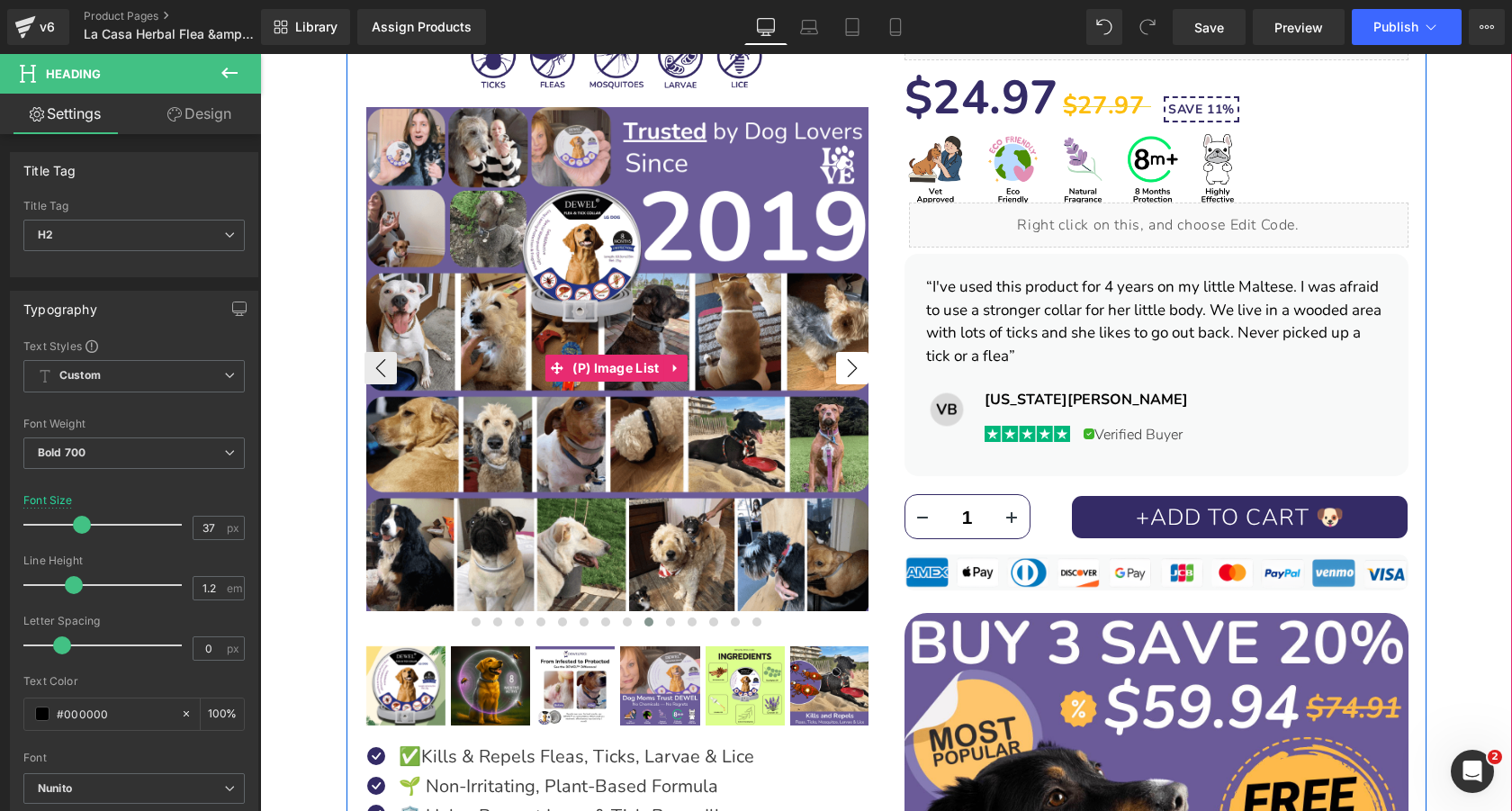
click at [842, 368] on button "›" at bounding box center [852, 367] width 32 height 32
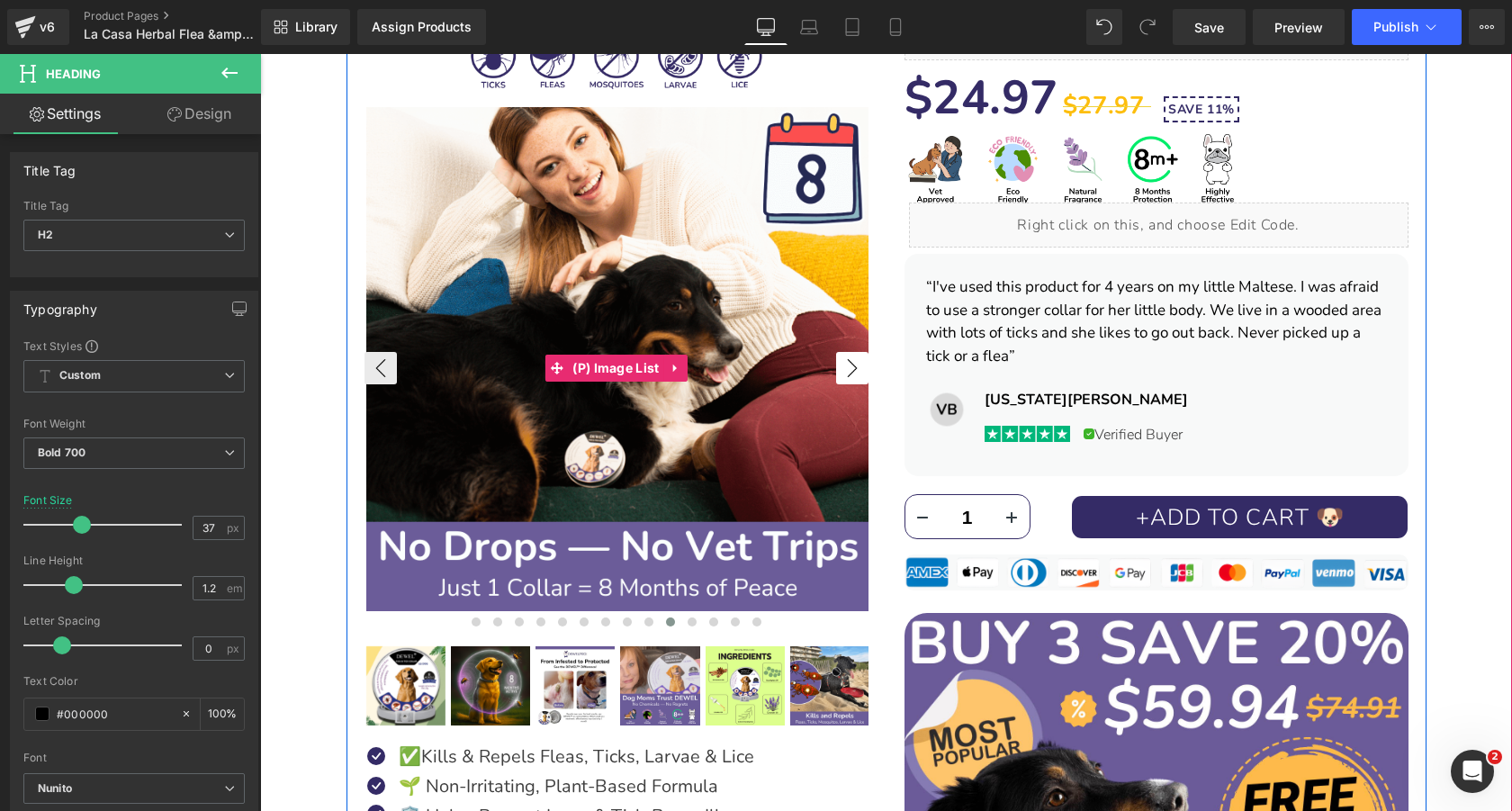
click at [842, 368] on button "›" at bounding box center [852, 367] width 32 height 32
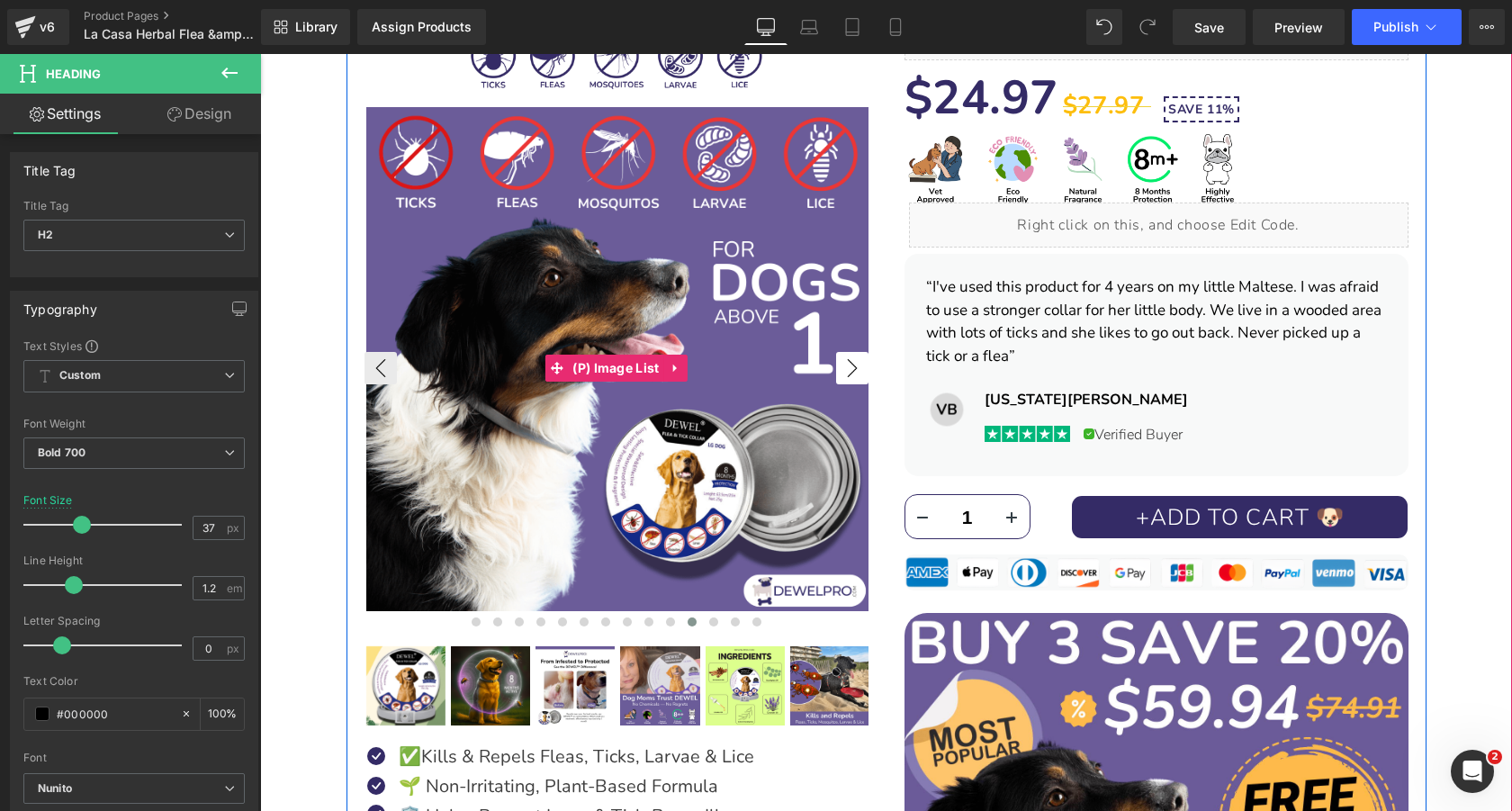
click at [842, 368] on button "›" at bounding box center [852, 367] width 32 height 32
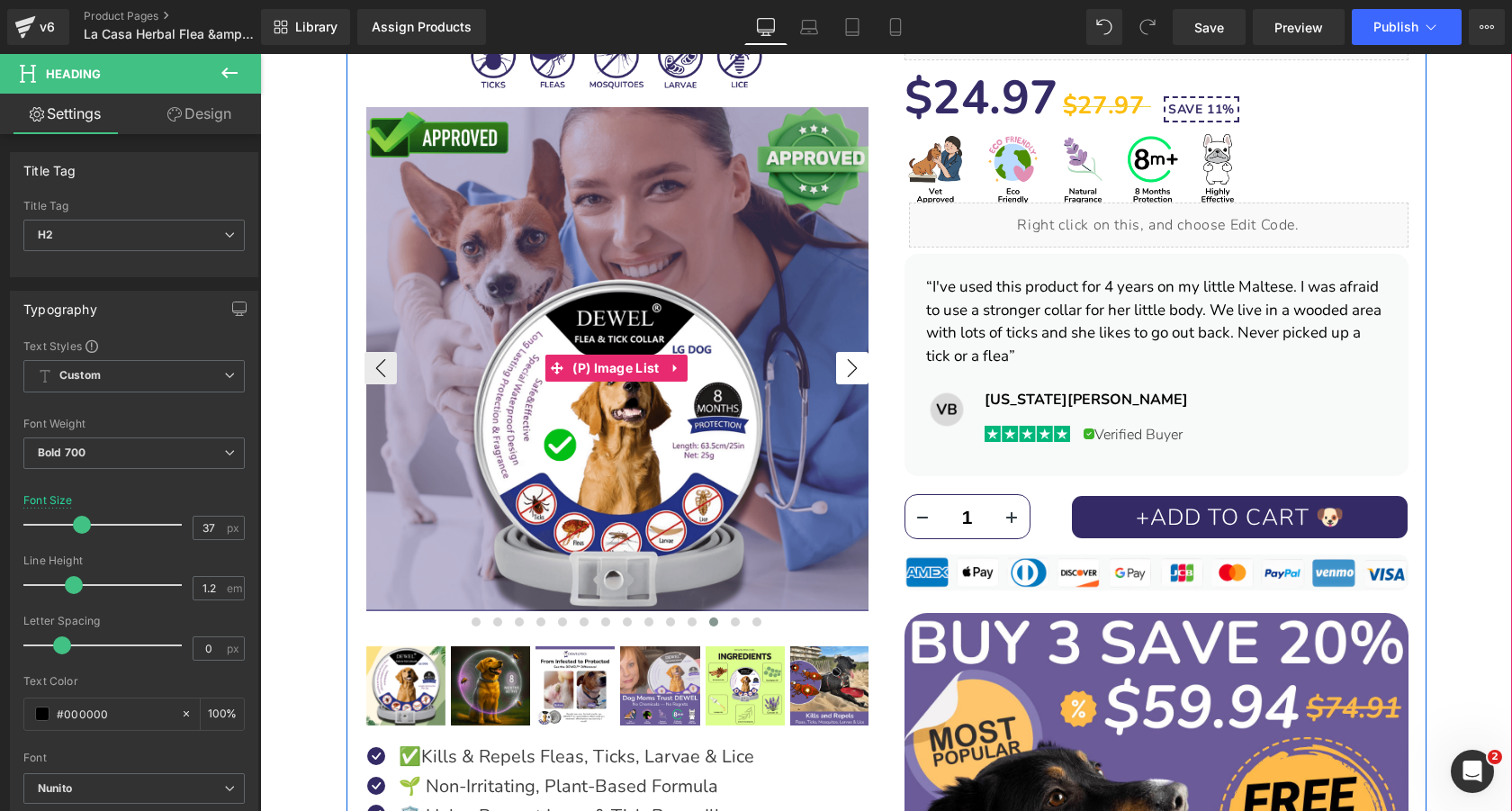
click at [842, 368] on button "›" at bounding box center [852, 367] width 32 height 32
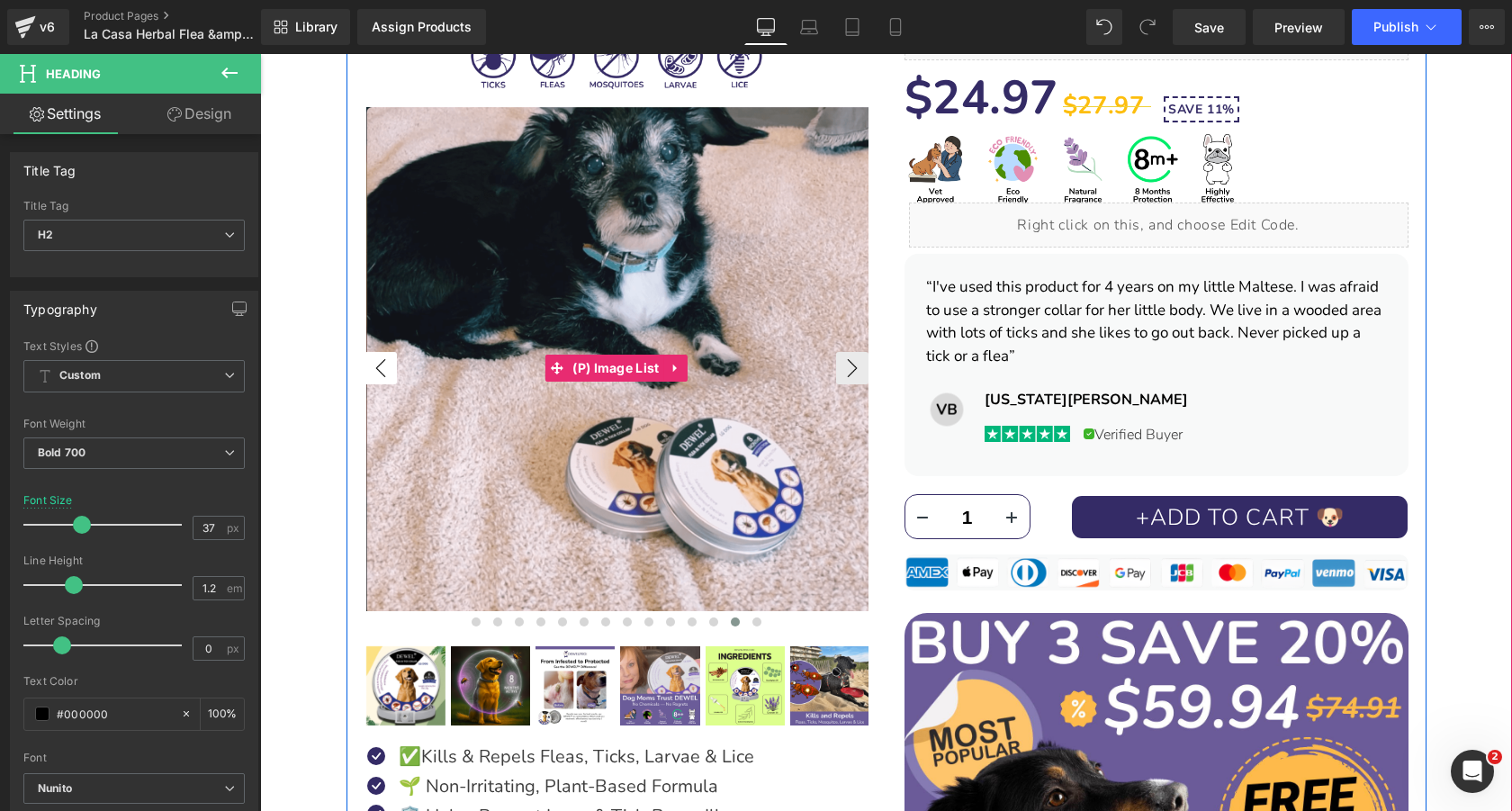
click at [380, 382] on button "‹" at bounding box center [380, 367] width 32 height 32
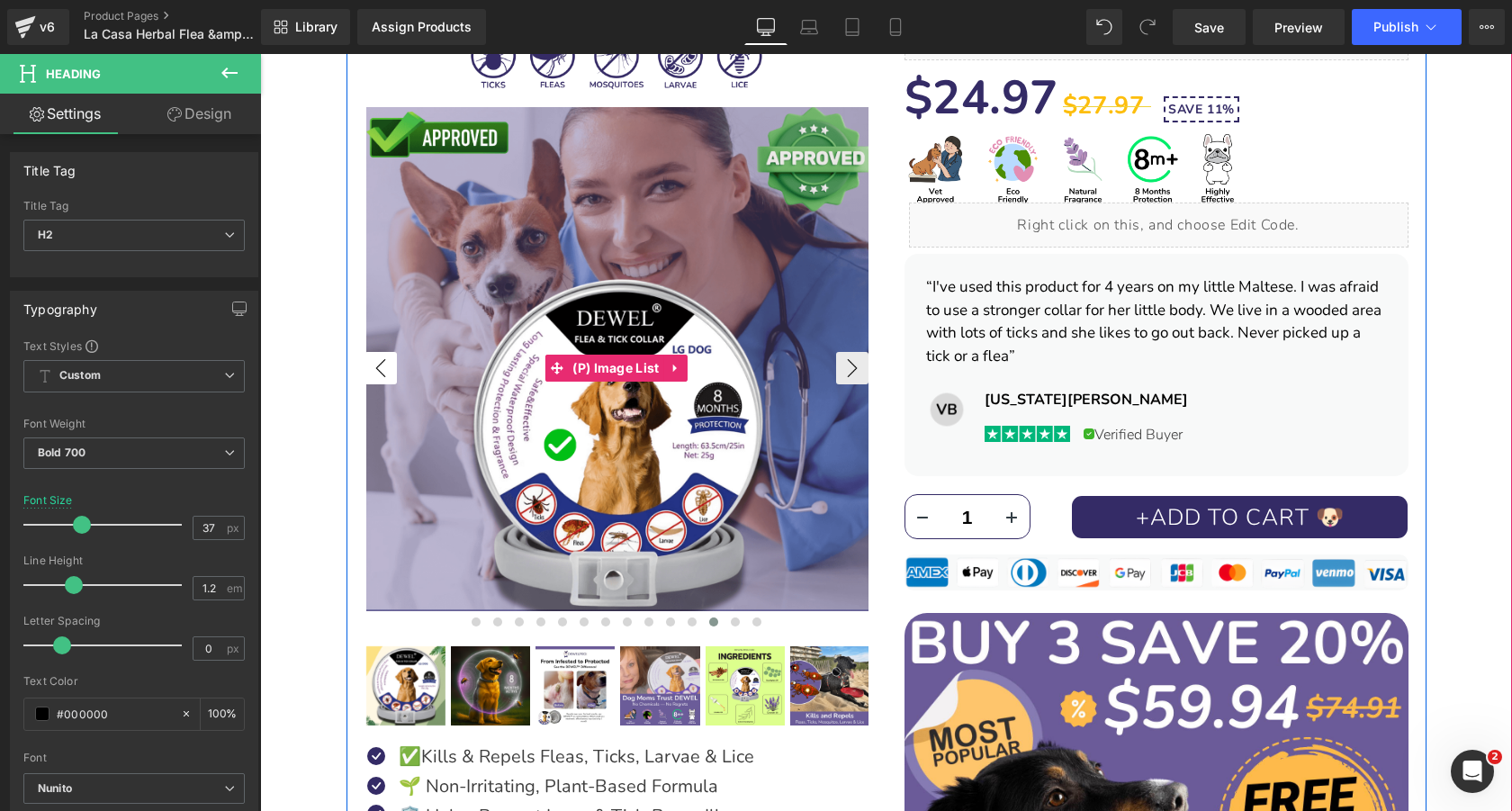
click at [380, 382] on button "‹" at bounding box center [380, 367] width 32 height 32
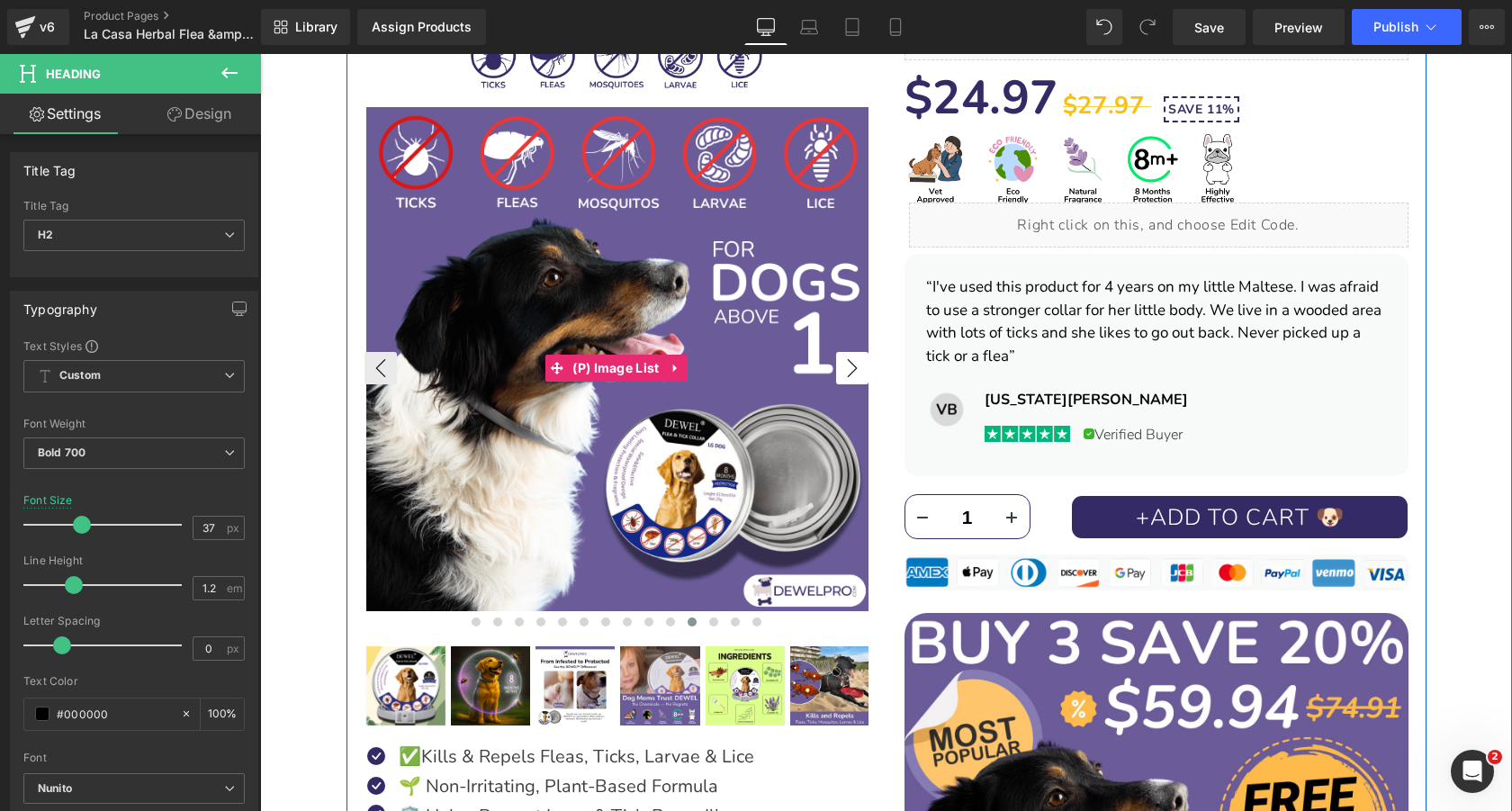
click at [846, 371] on button "›" at bounding box center [852, 367] width 32 height 32
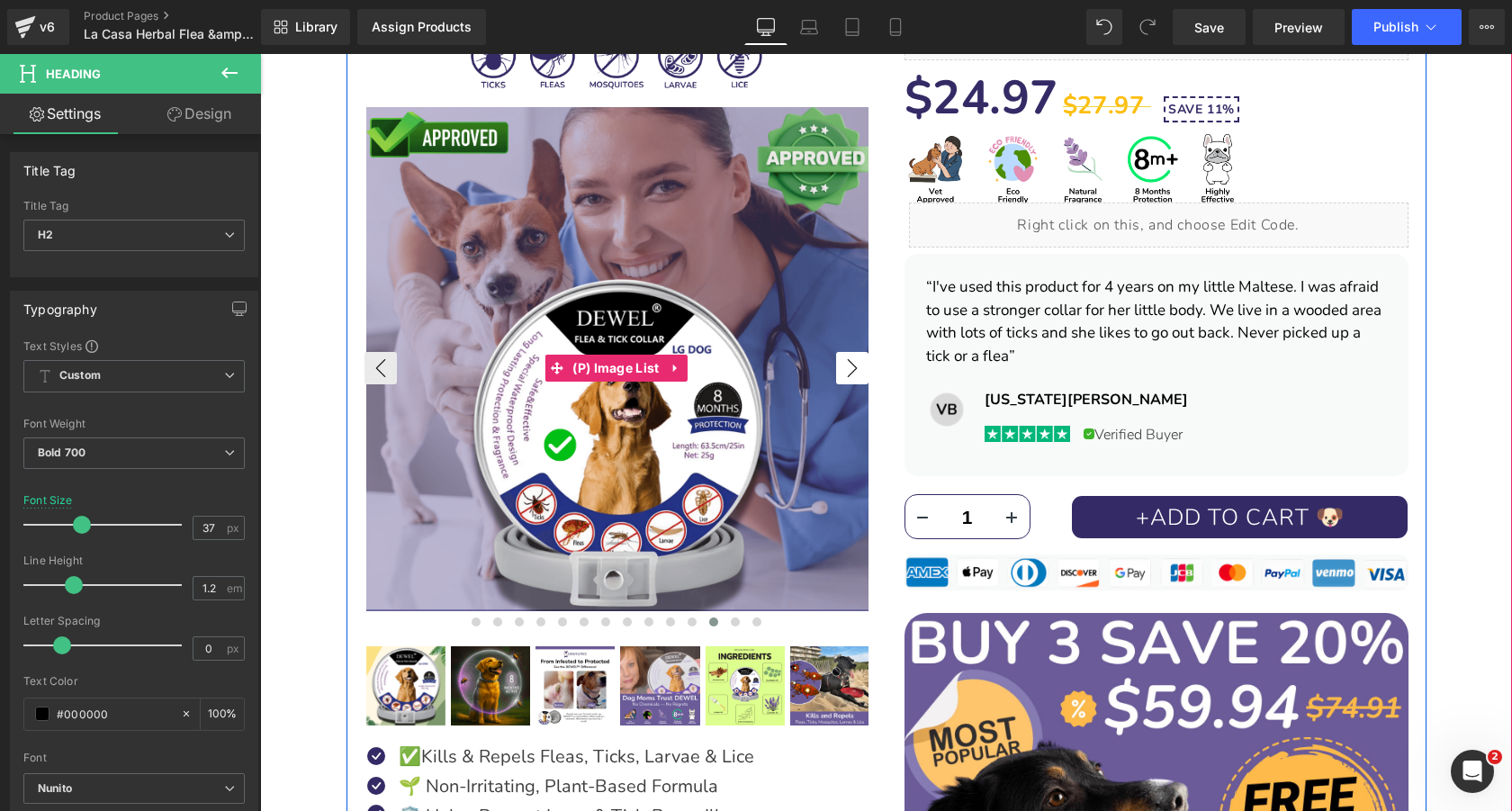
click at [846, 371] on button "›" at bounding box center [852, 367] width 32 height 32
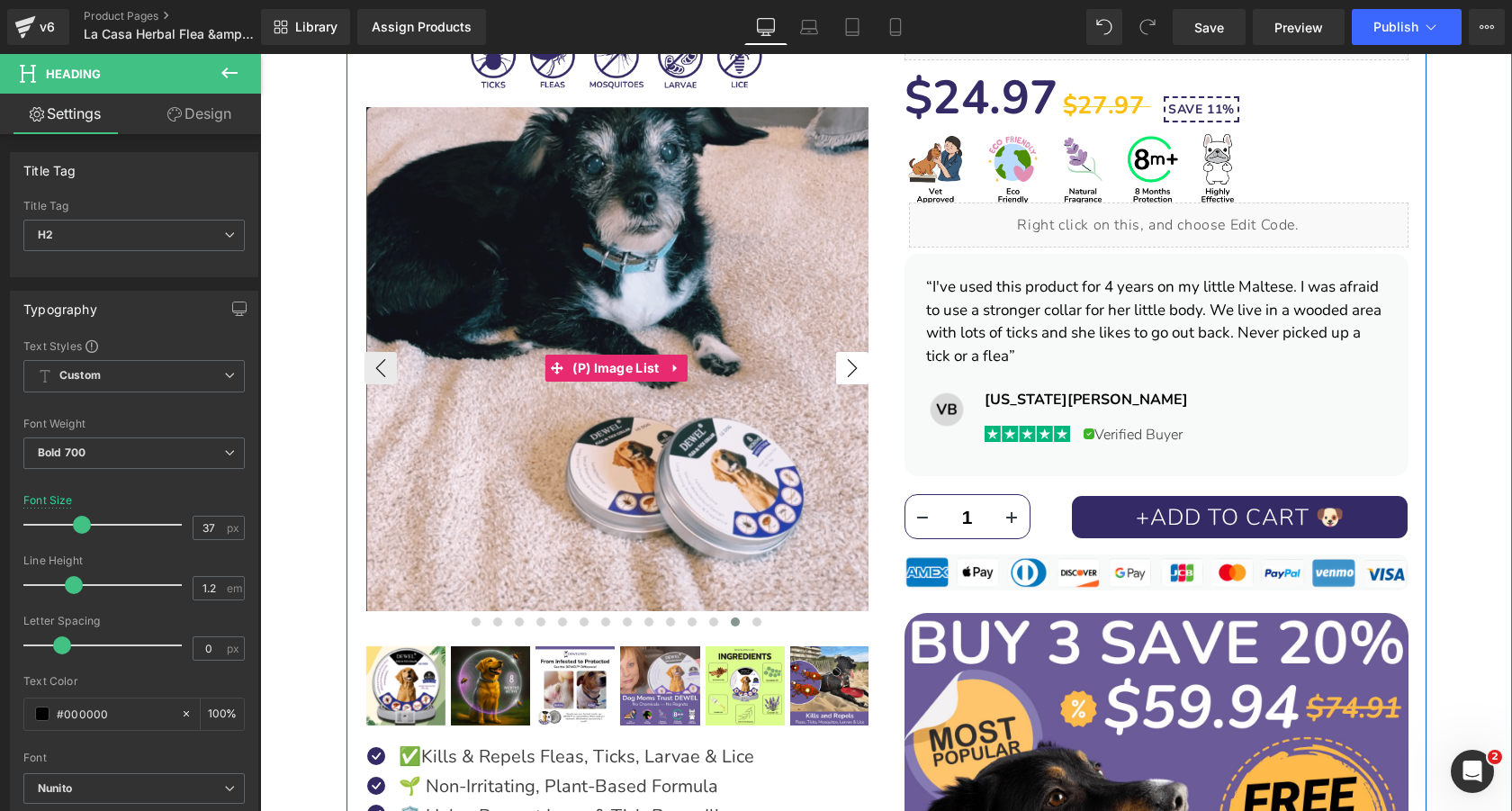
click at [846, 371] on button "›" at bounding box center [852, 367] width 32 height 32
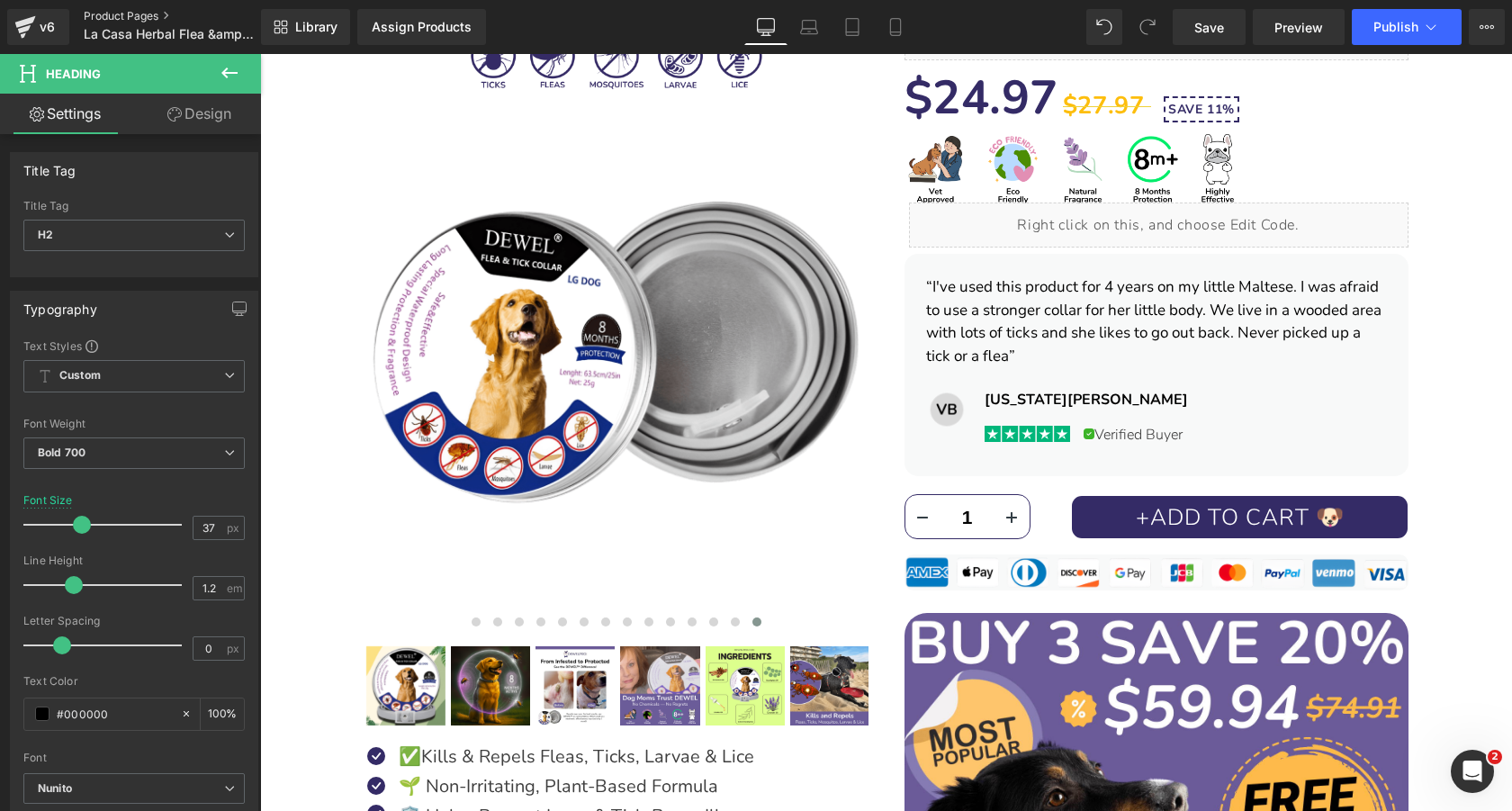
click at [143, 13] on link "Product Pages" at bounding box center [186, 17] width 207 height 15
